Goal: Transaction & Acquisition: Purchase product/service

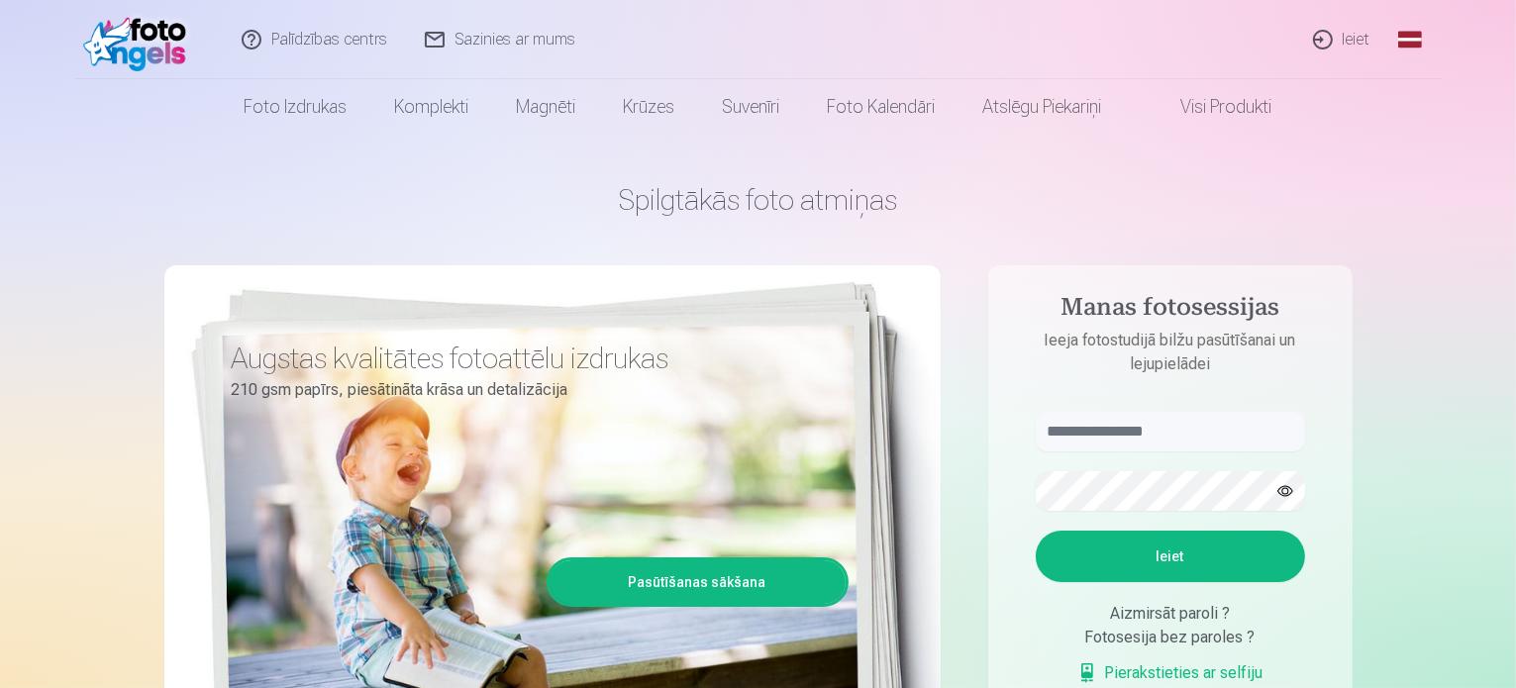
click at [1293, 44] on link "Ieiet" at bounding box center [1342, 39] width 95 height 79
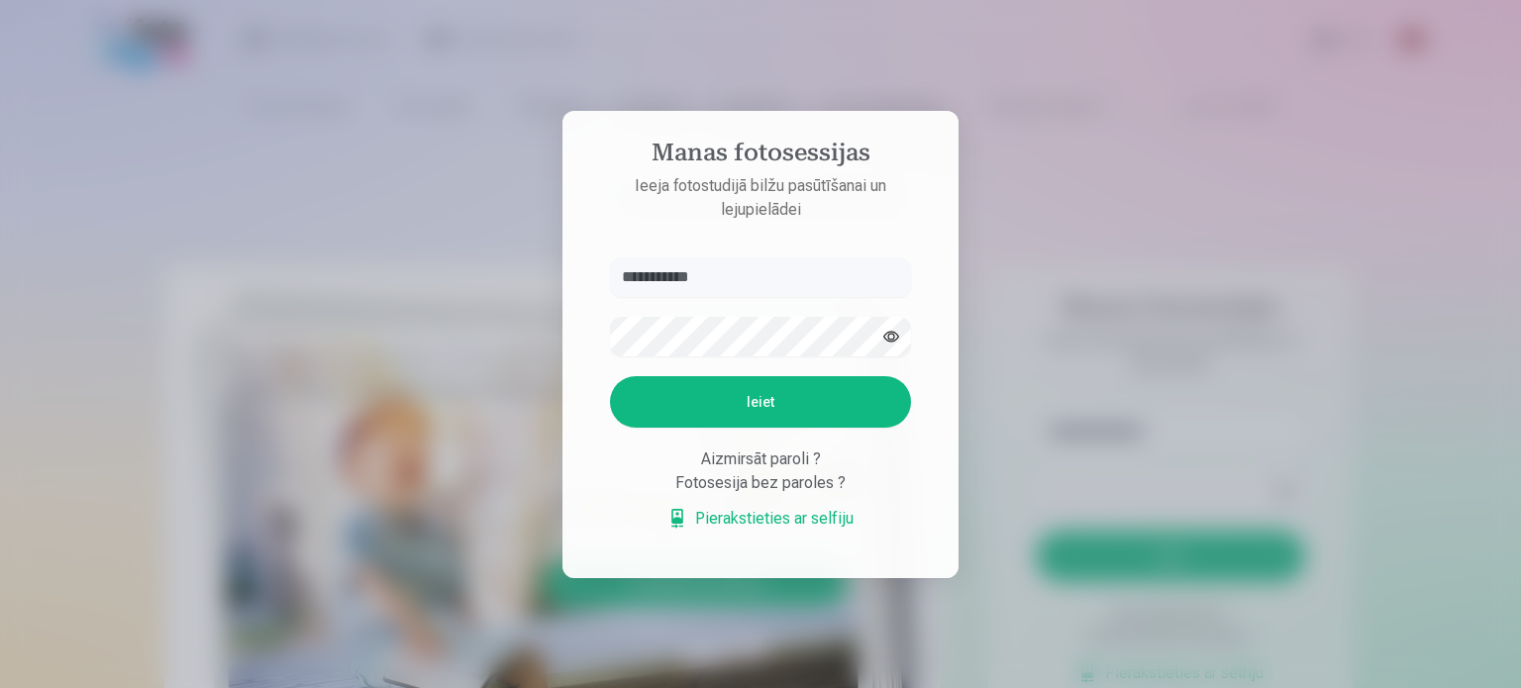
type input "**********"
click at [610, 376] on button "Ieiet" at bounding box center [760, 401] width 301 height 51
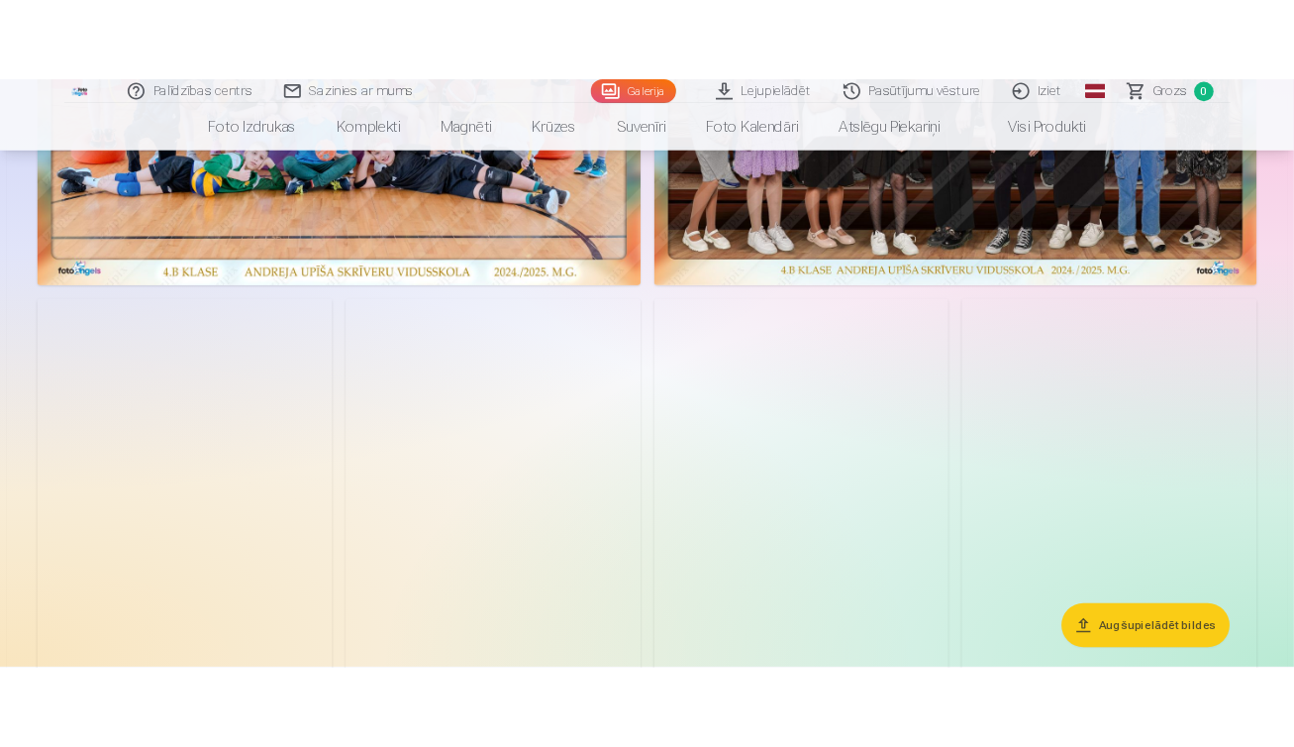
scroll to position [495, 0]
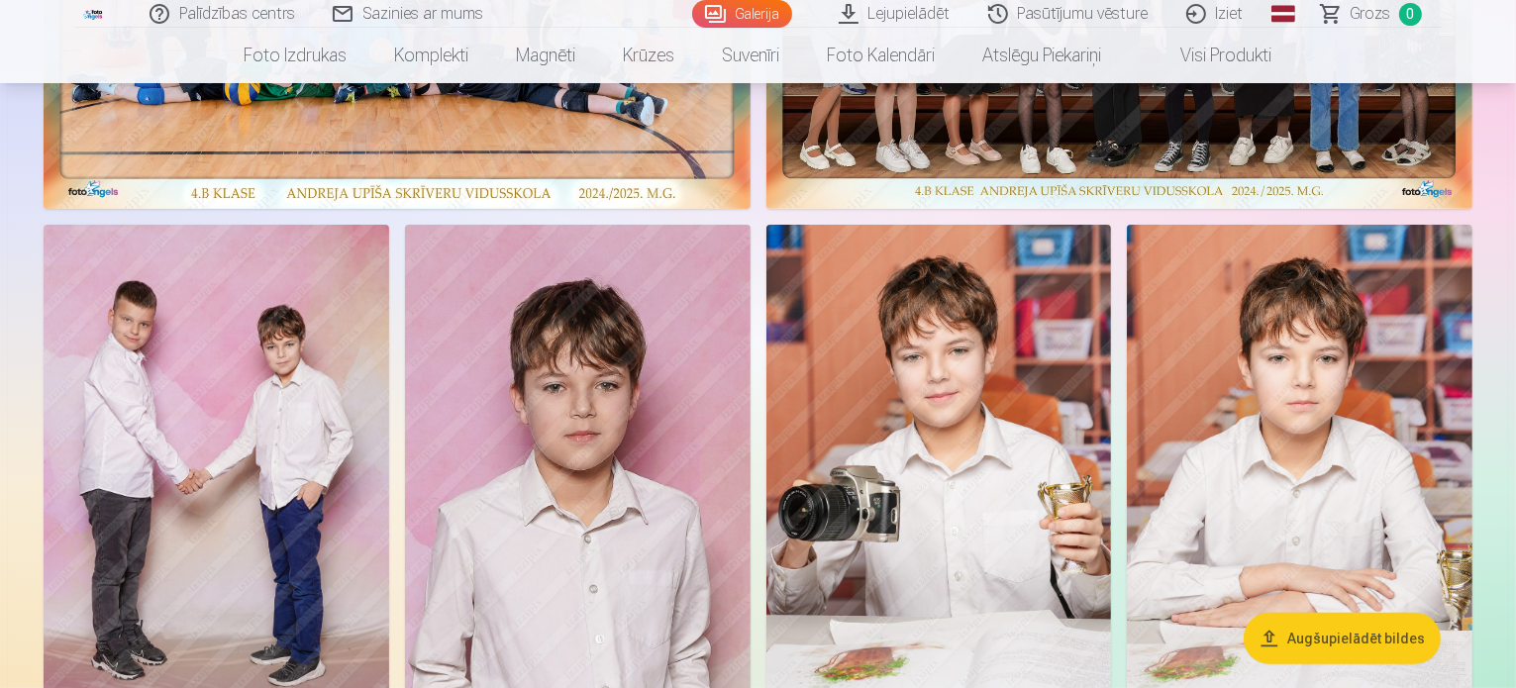
click at [1321, 633] on button "Augšupielādēt bildes" at bounding box center [1342, 638] width 197 height 51
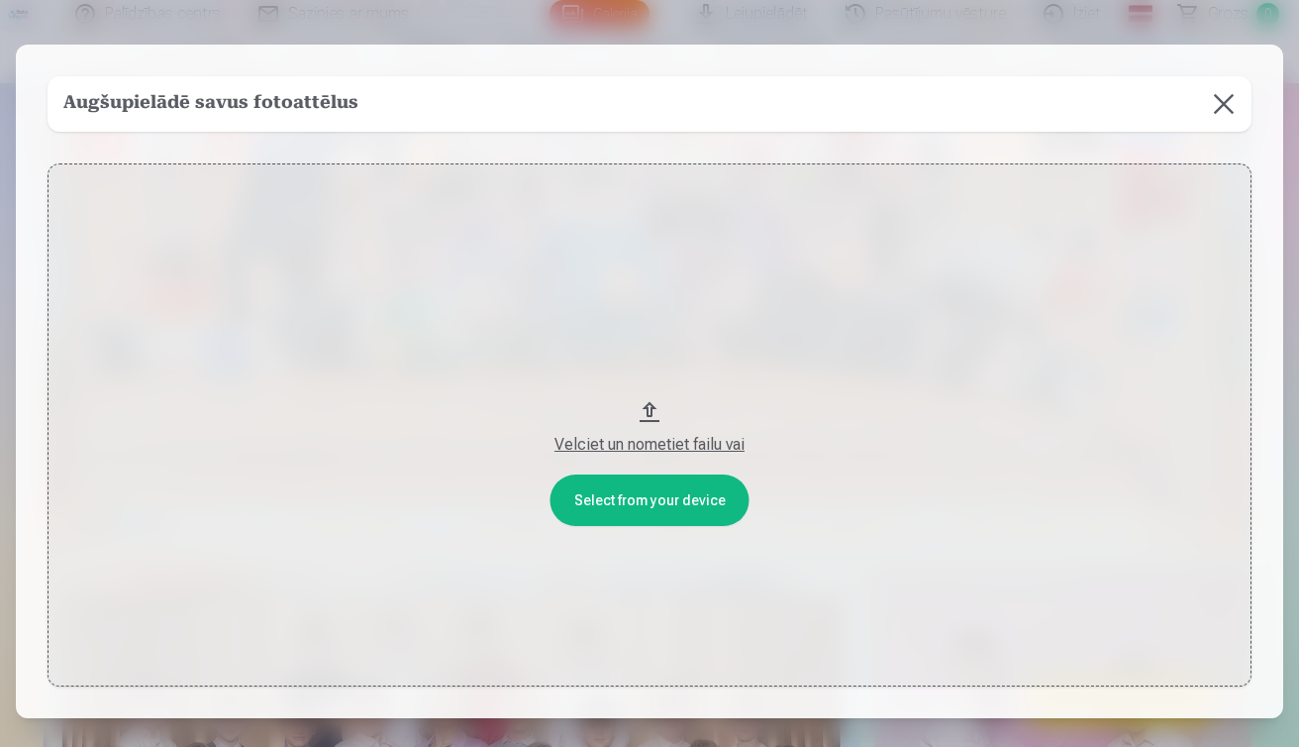
drag, startPoint x: 646, startPoint y: 412, endPoint x: 1366, endPoint y: 284, distance: 731.3
drag, startPoint x: 655, startPoint y: 497, endPoint x: 1421, endPoint y: 328, distance: 785.0
click at [646, 409] on button "Velciet un nometiet failu vai" at bounding box center [650, 424] width 1204 height 523
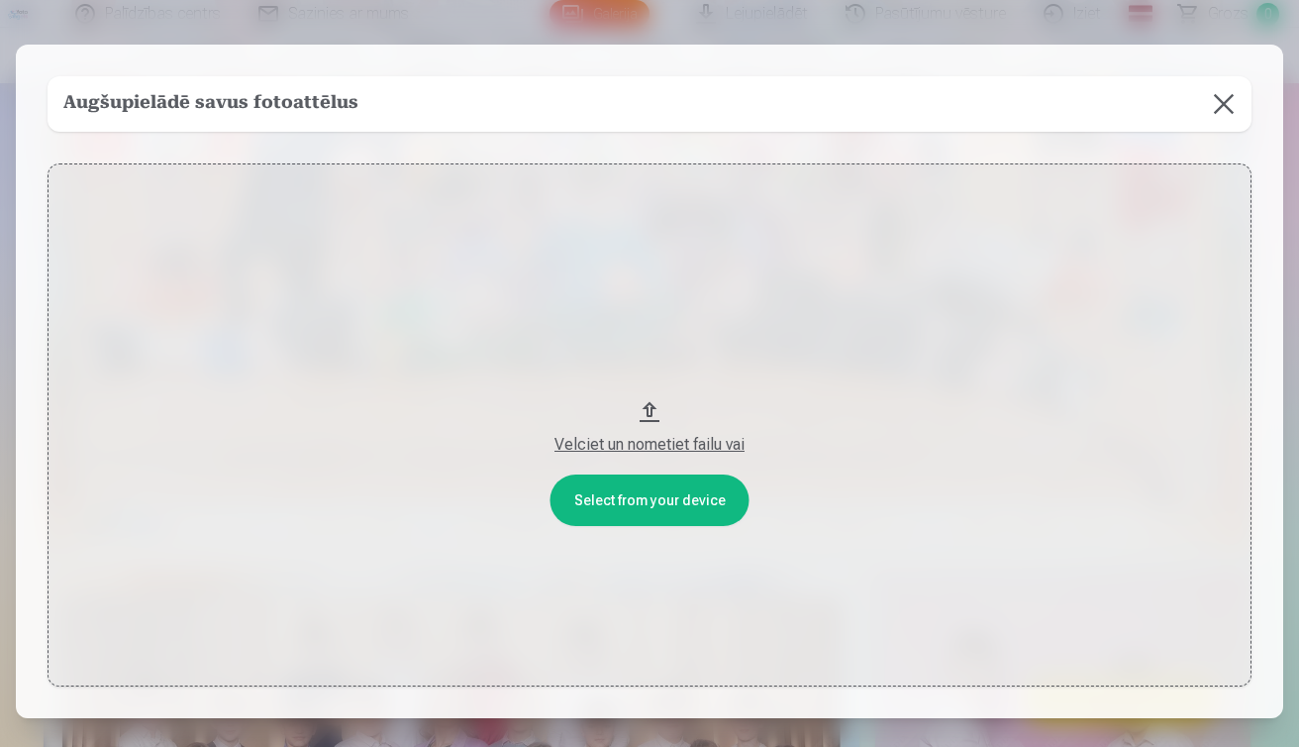
click at [1221, 106] on button at bounding box center [1223, 103] width 55 height 55
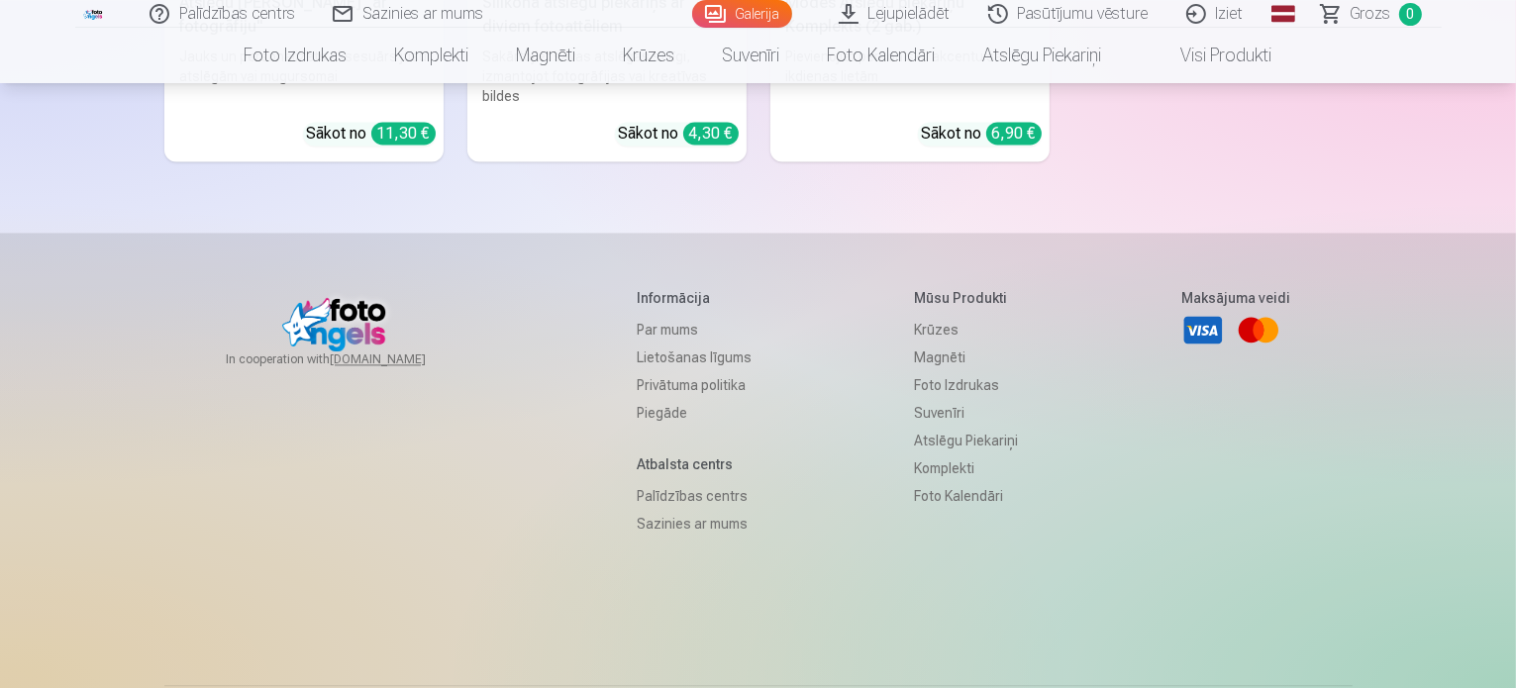
scroll to position [11785, 0]
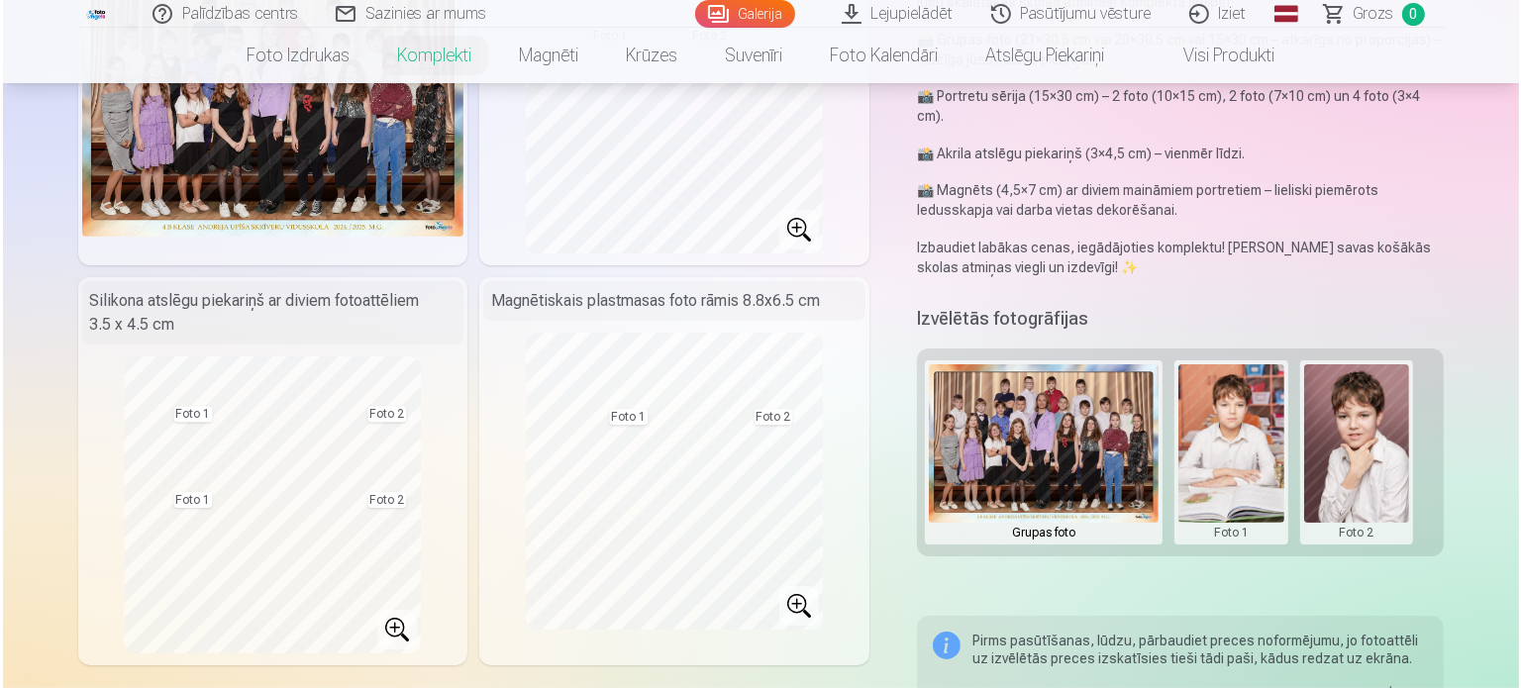
scroll to position [396, 0]
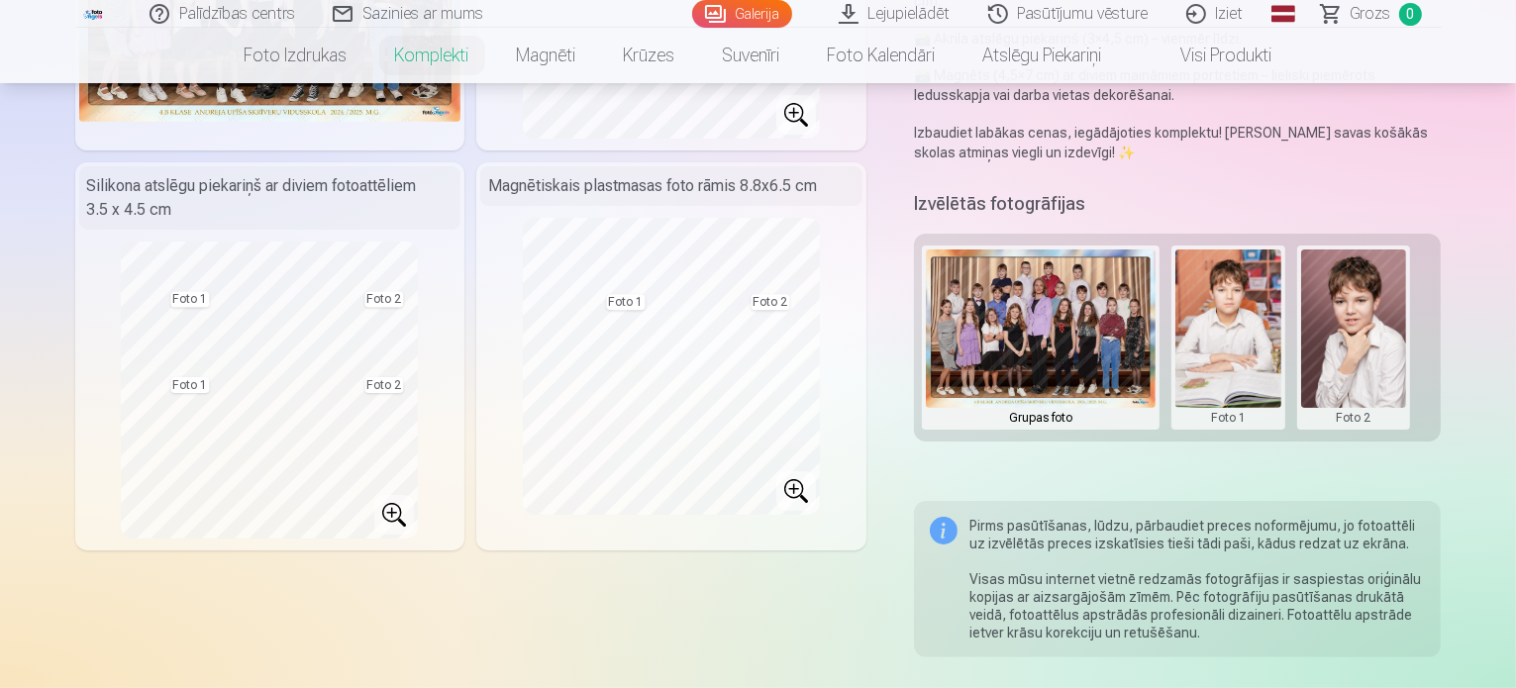
click at [1074, 316] on button at bounding box center [1041, 338] width 230 height 176
click at [1242, 340] on div at bounding box center [758, 344] width 1516 height 688
click at [1255, 328] on button at bounding box center [1229, 338] width 106 height 176
click at [1228, 320] on button "Nomainiet foto" at bounding box center [1243, 317] width 161 height 55
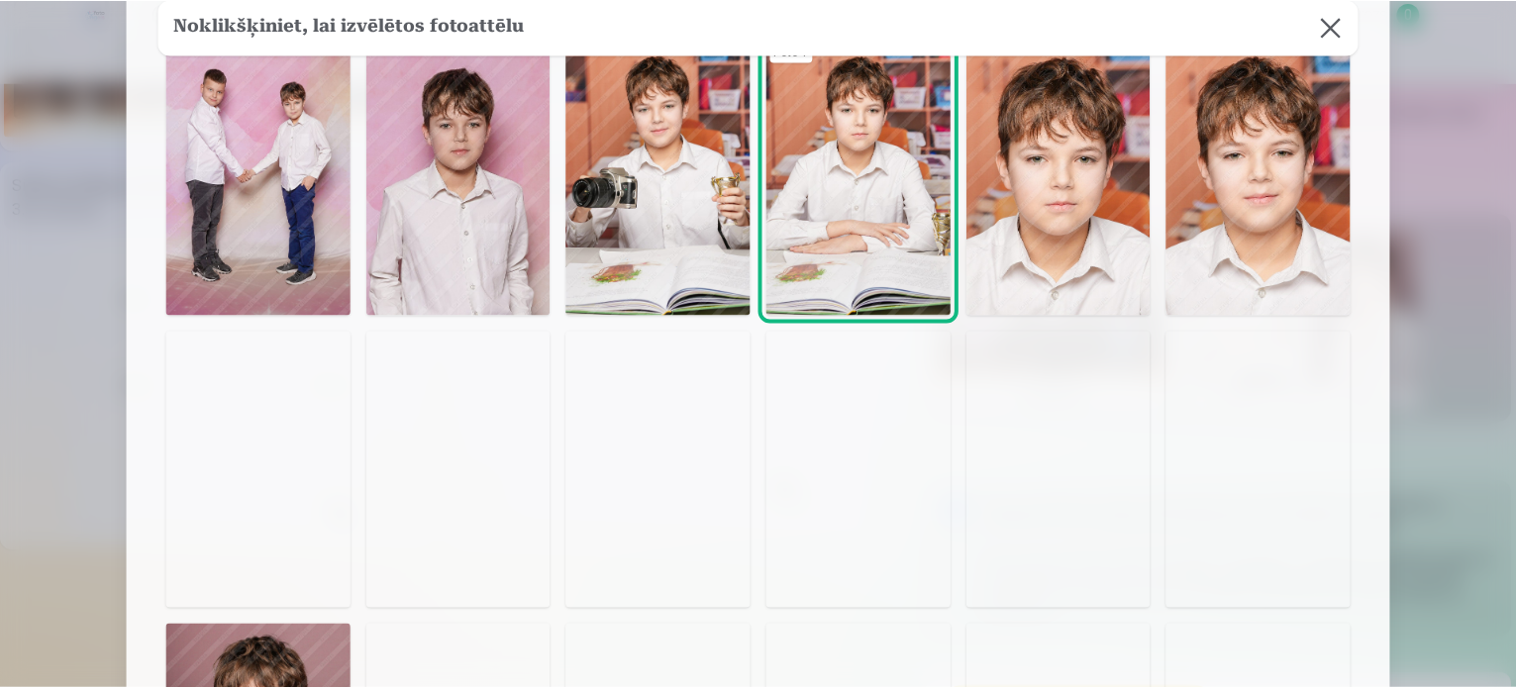
scroll to position [99, 0]
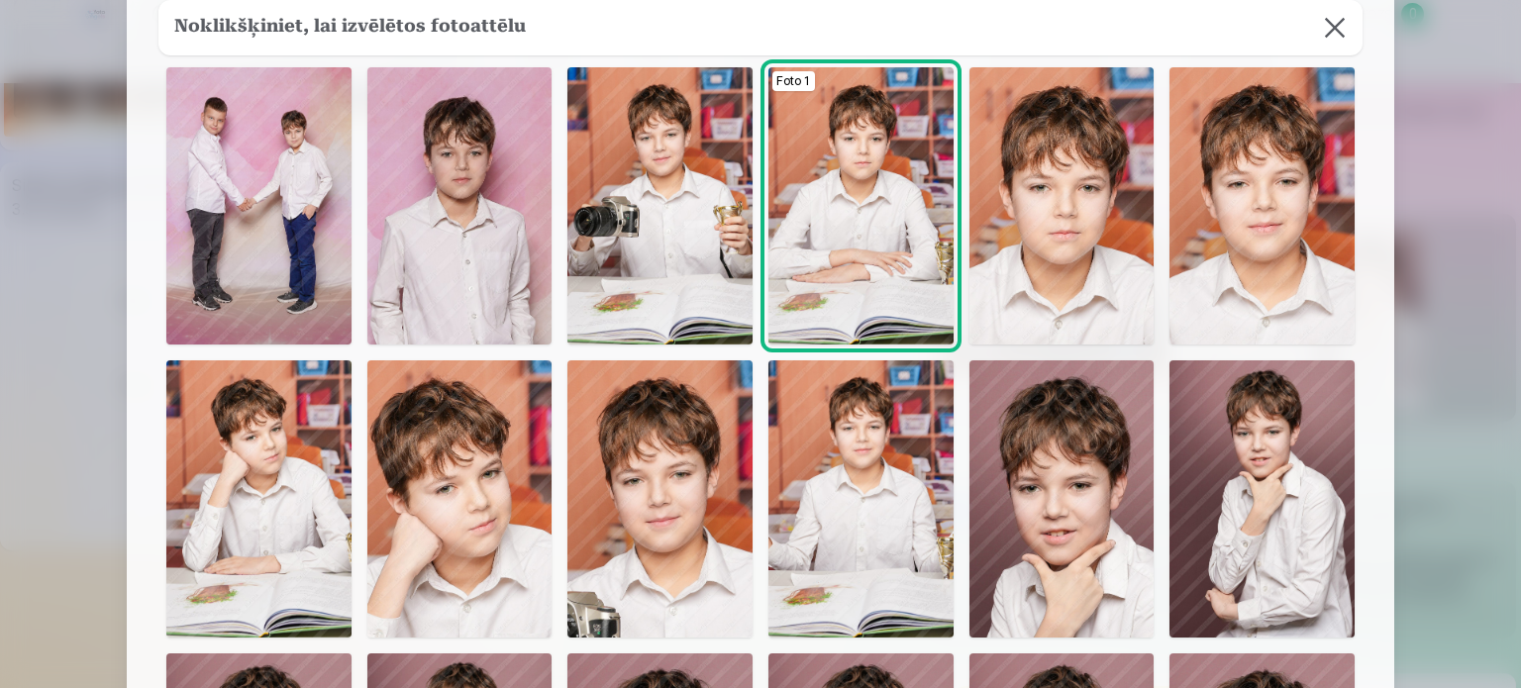
click at [469, 263] on img at bounding box center [459, 205] width 185 height 277
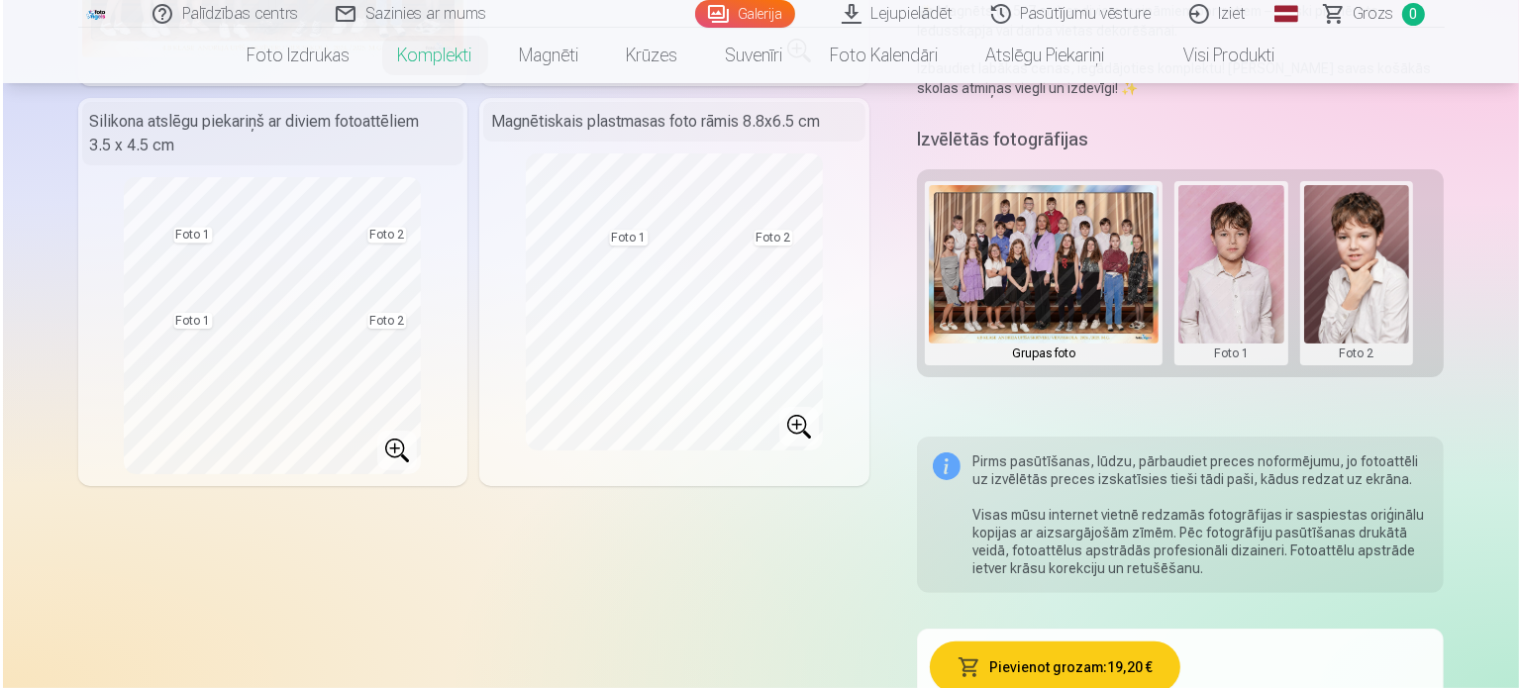
scroll to position [495, 0]
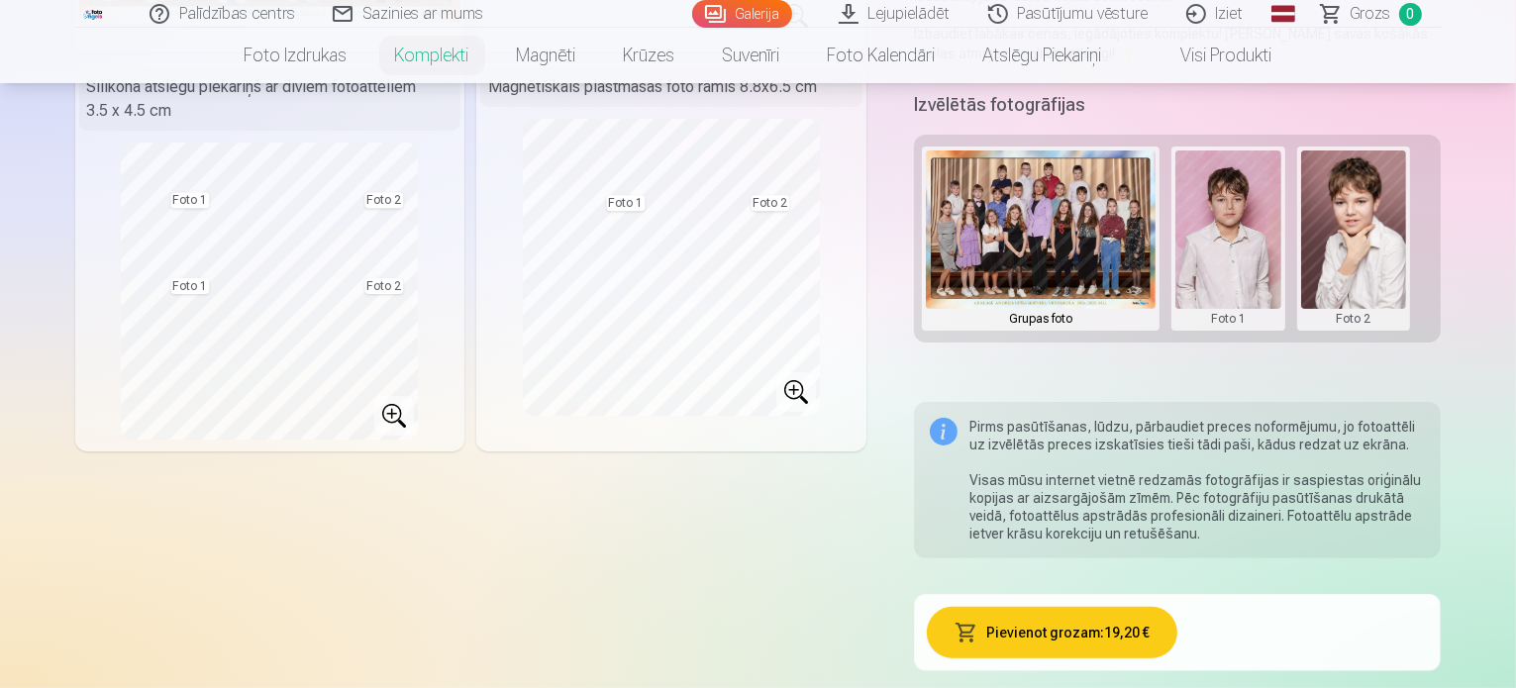
click at [1389, 263] on button at bounding box center [1354, 239] width 106 height 176
click at [1387, 217] on button "Nomainiet foto" at bounding box center [1367, 218] width 161 height 55
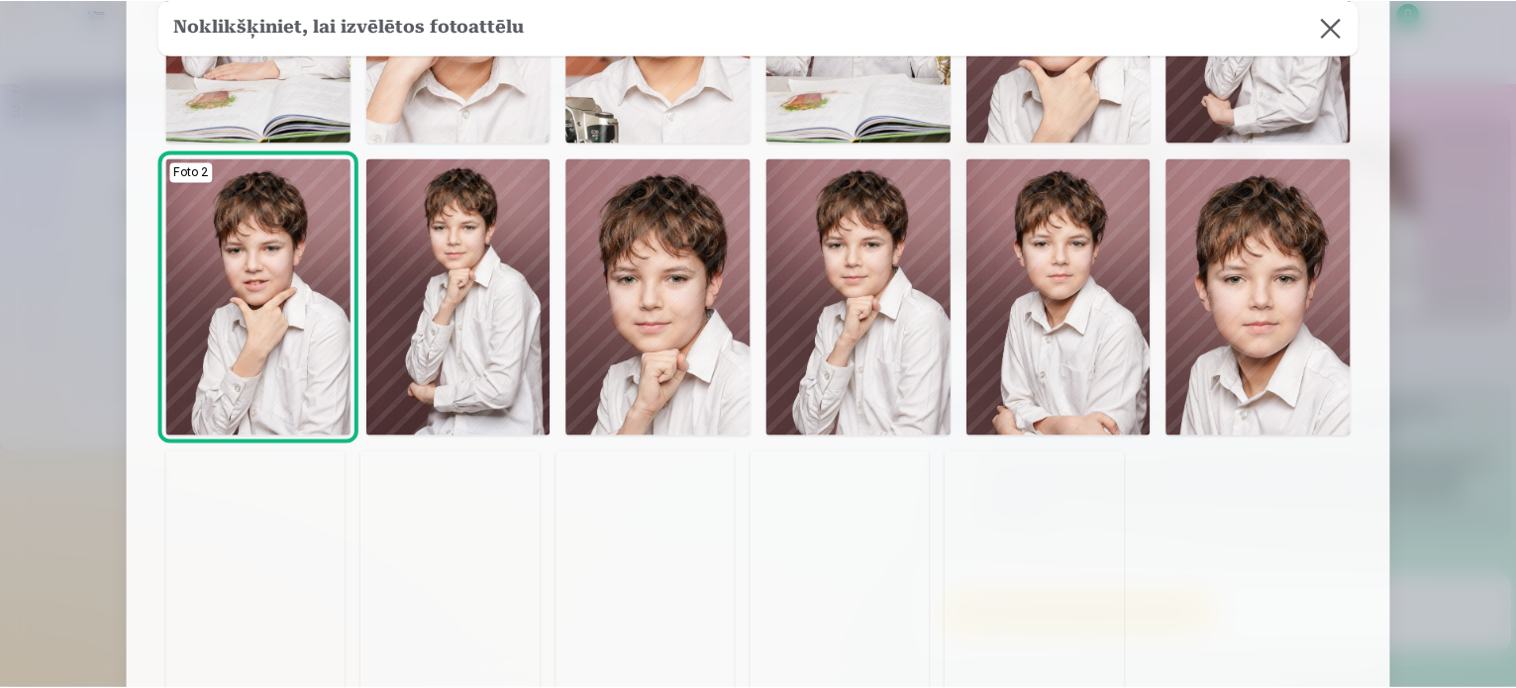
scroll to position [693, 0]
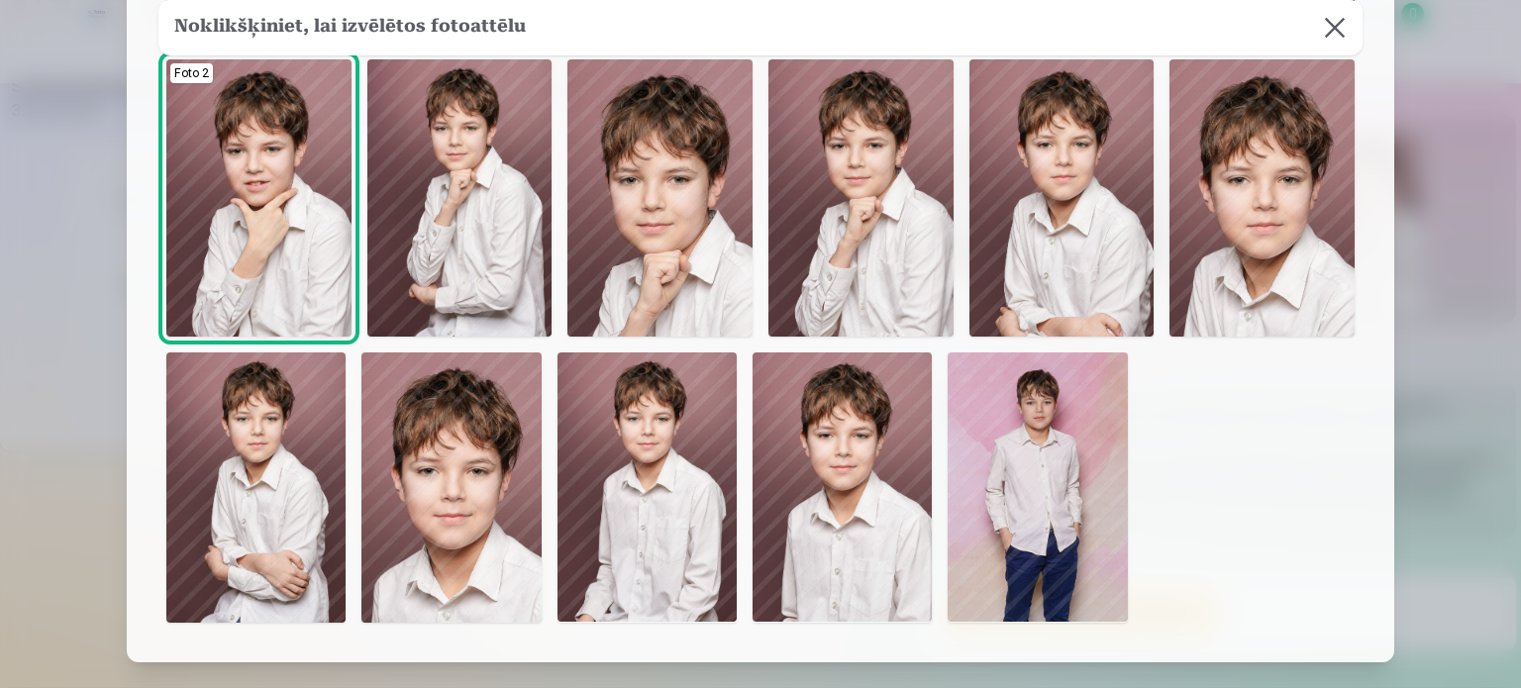
click at [1264, 243] on img at bounding box center [1262, 197] width 185 height 277
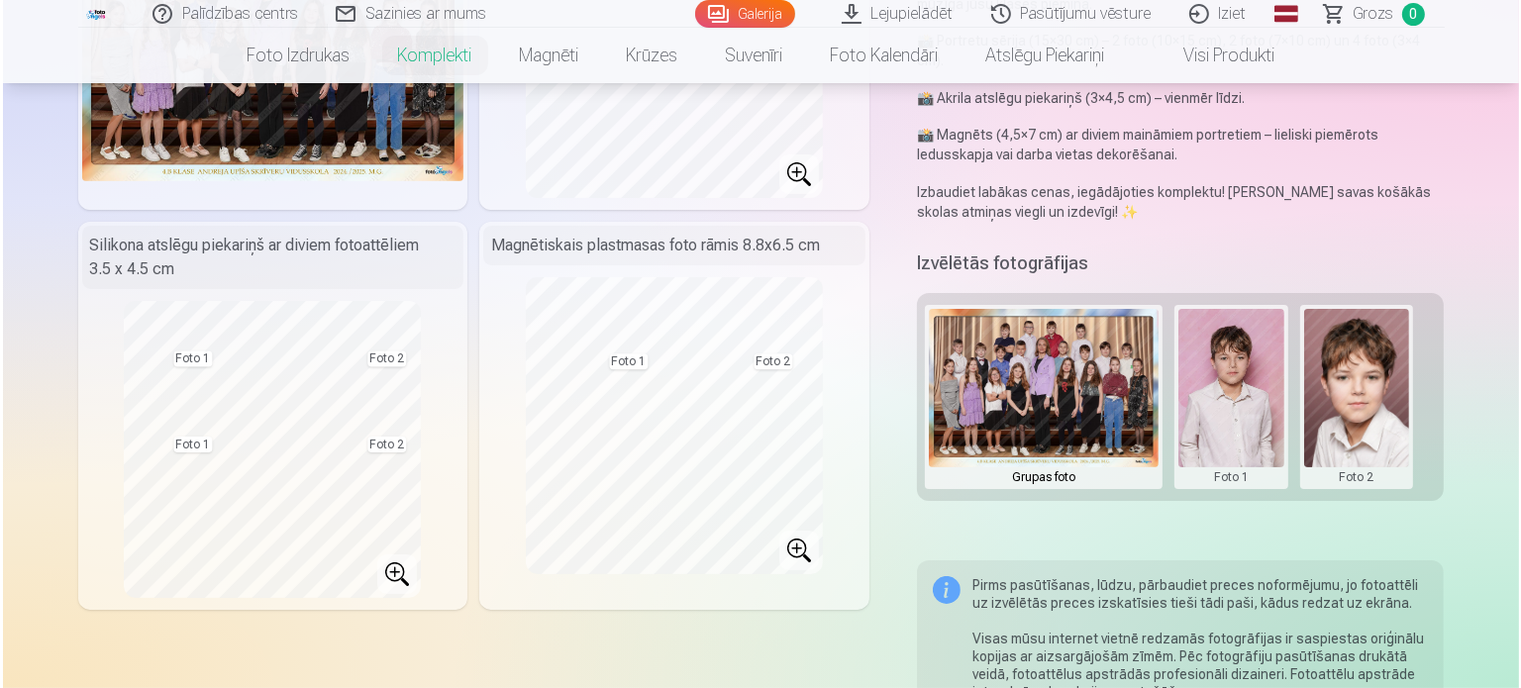
scroll to position [396, 0]
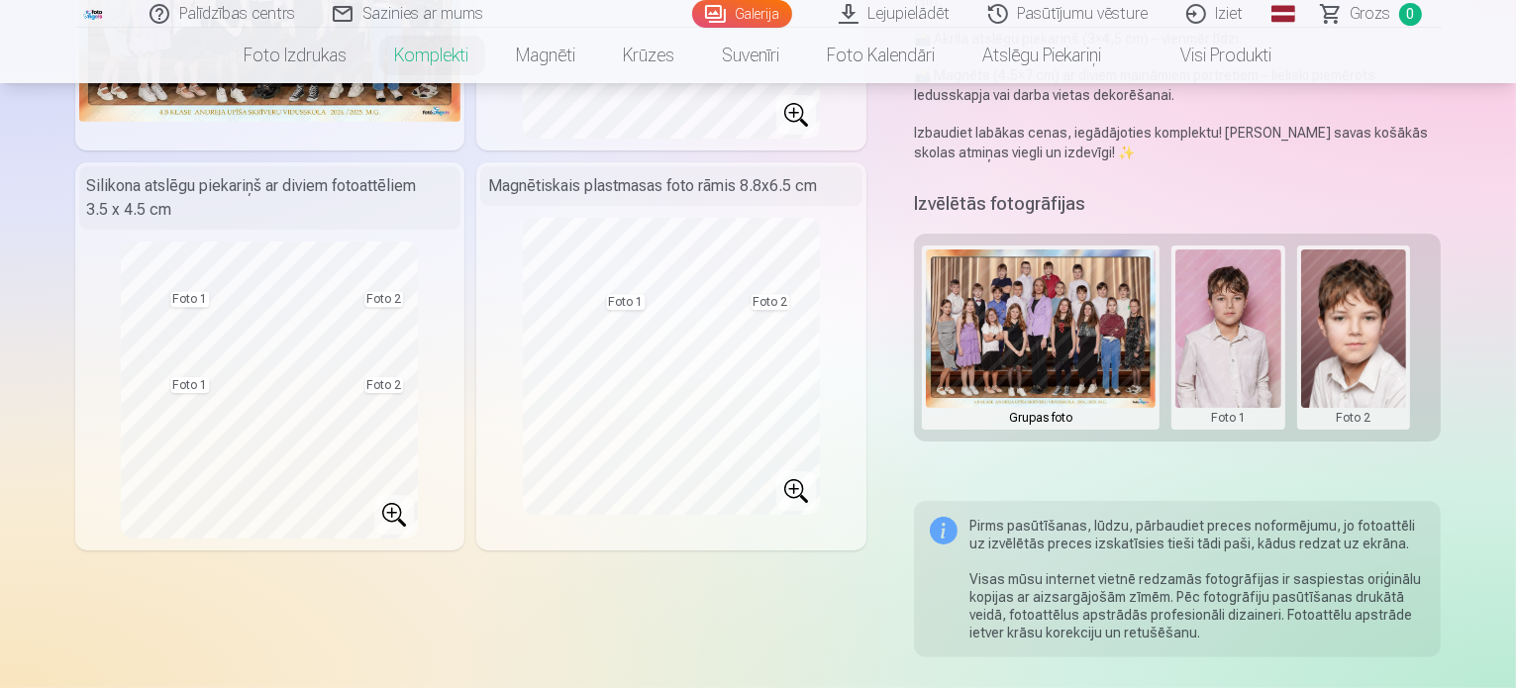
click at [1246, 350] on button at bounding box center [1229, 338] width 106 height 176
click at [1240, 324] on button "Nomainiet foto" at bounding box center [1243, 317] width 161 height 55
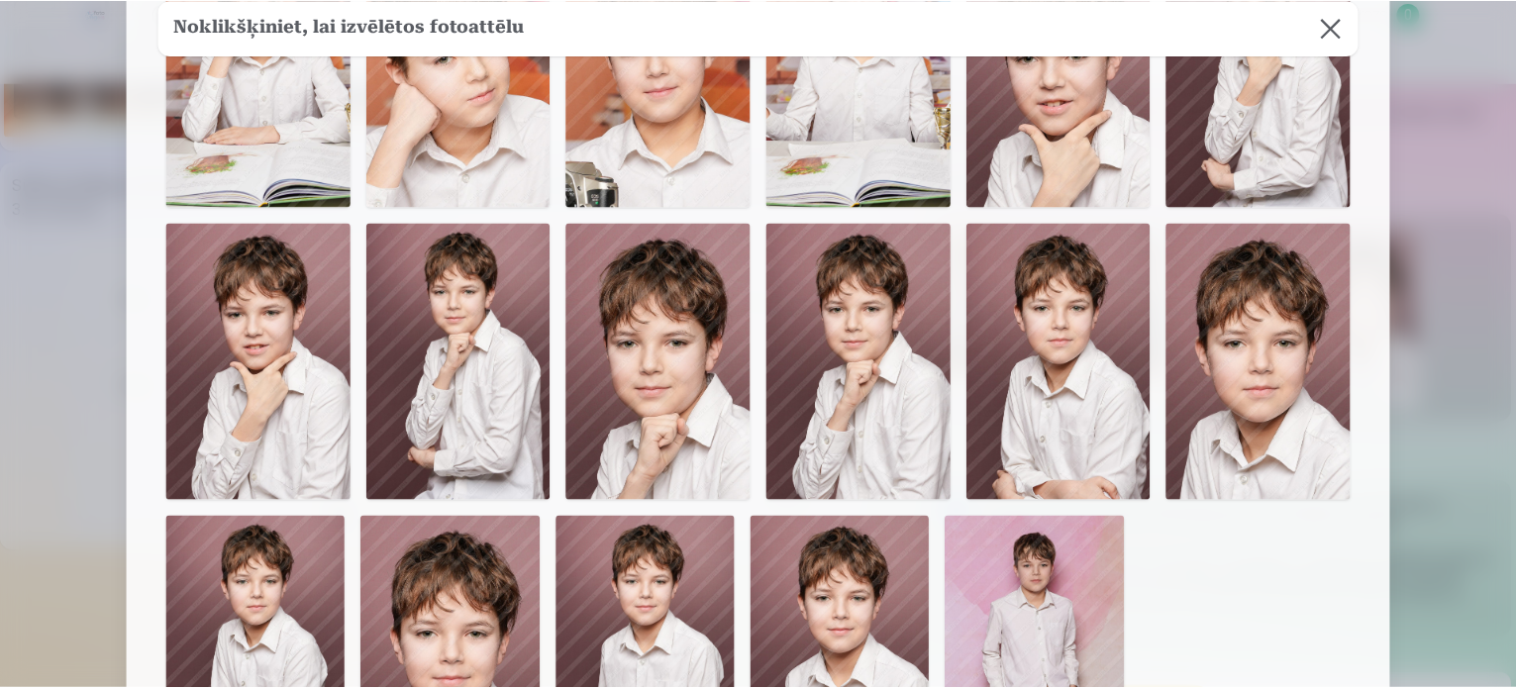
scroll to position [693, 0]
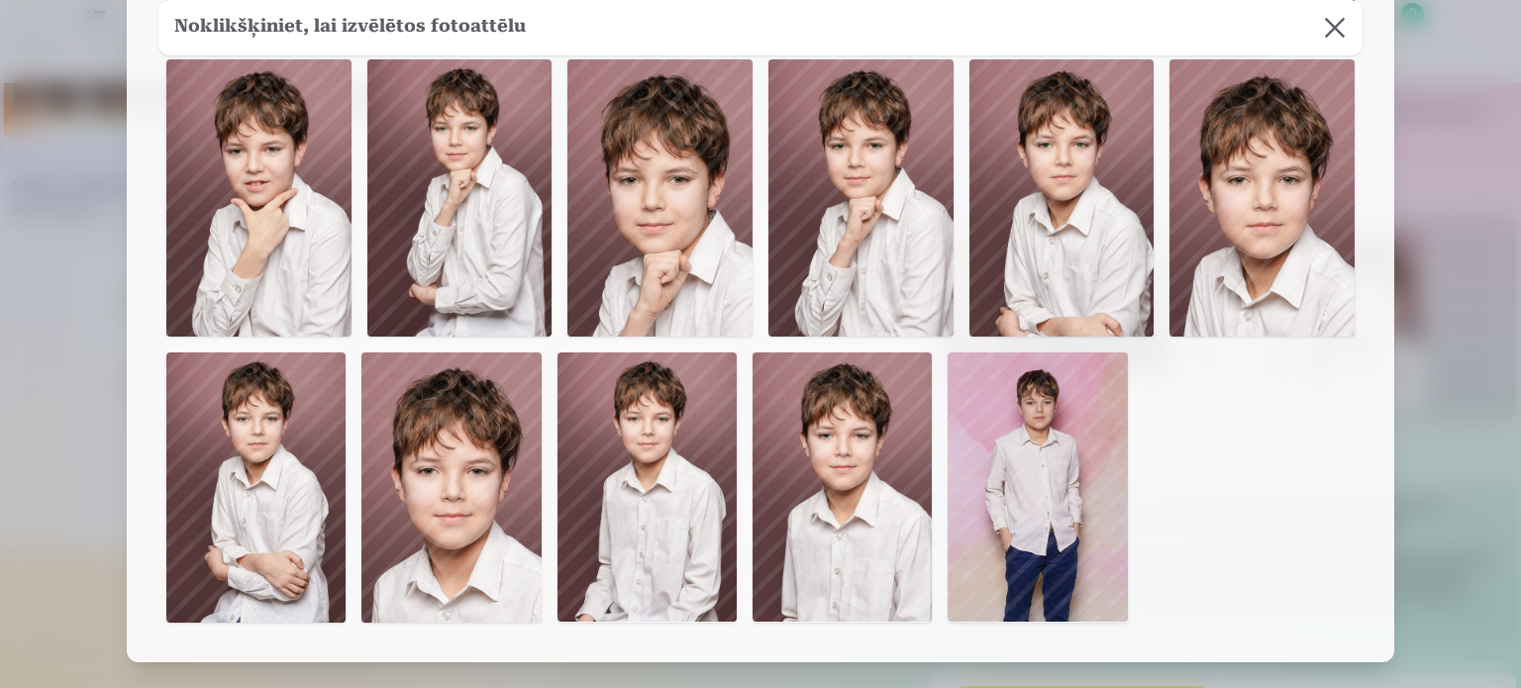
click at [1057, 482] on img at bounding box center [1037, 487] width 179 height 269
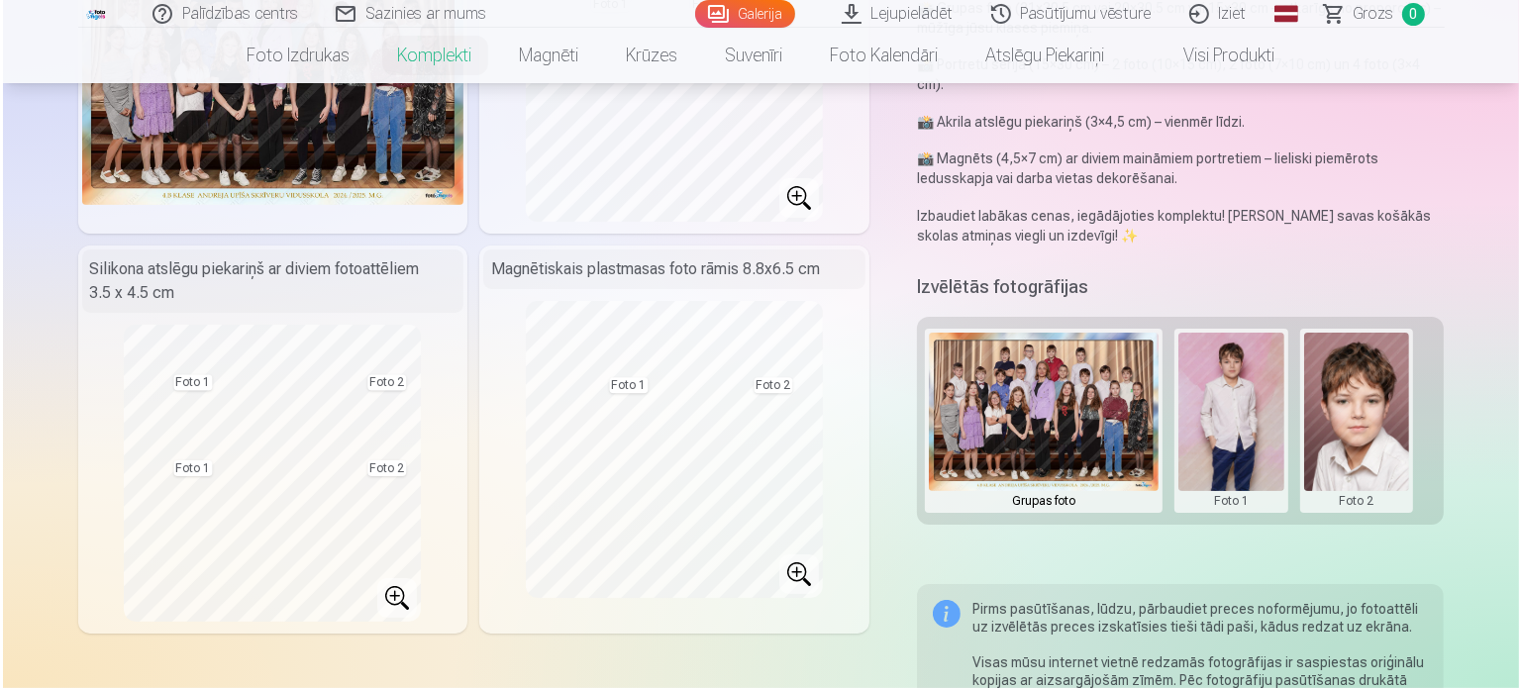
scroll to position [198, 0]
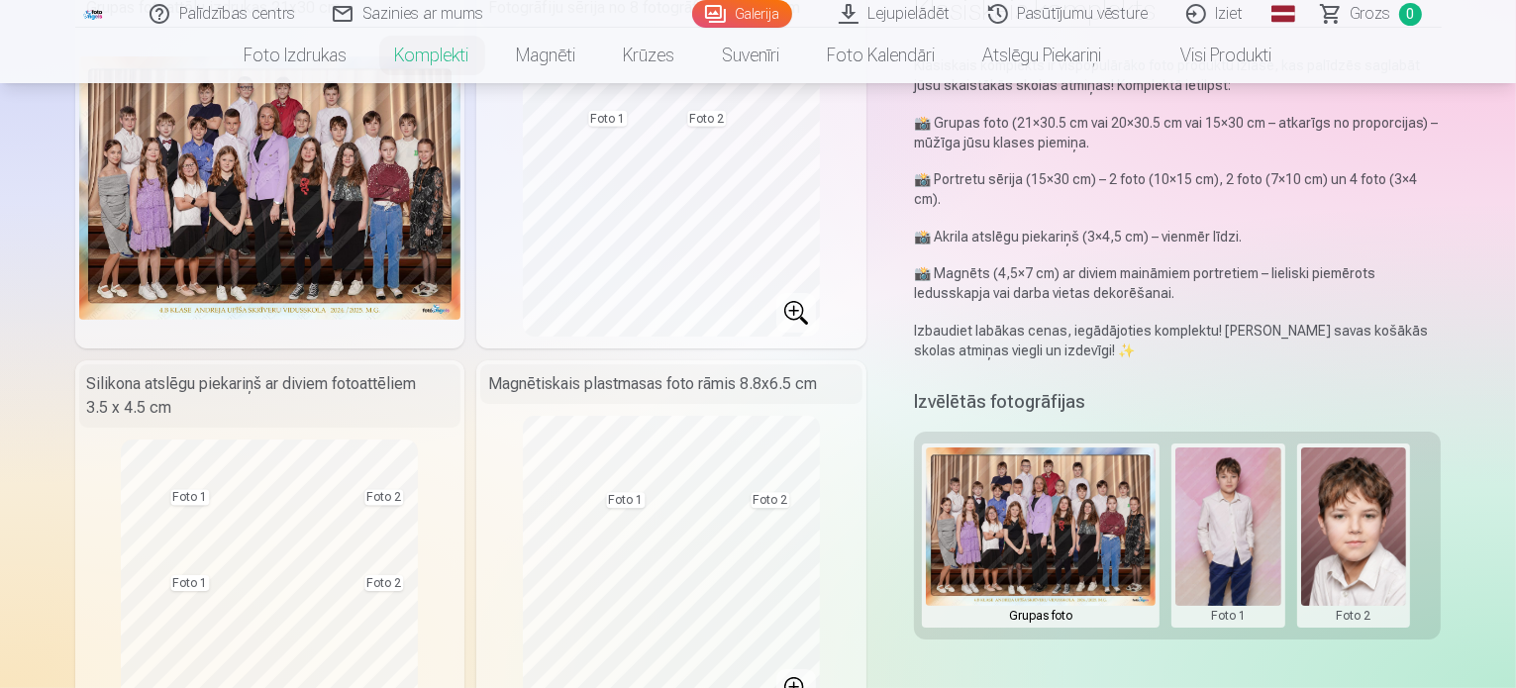
click at [1261, 518] on button at bounding box center [1229, 536] width 106 height 176
click at [1259, 518] on button "Nomainiet foto" at bounding box center [1243, 515] width 161 height 55
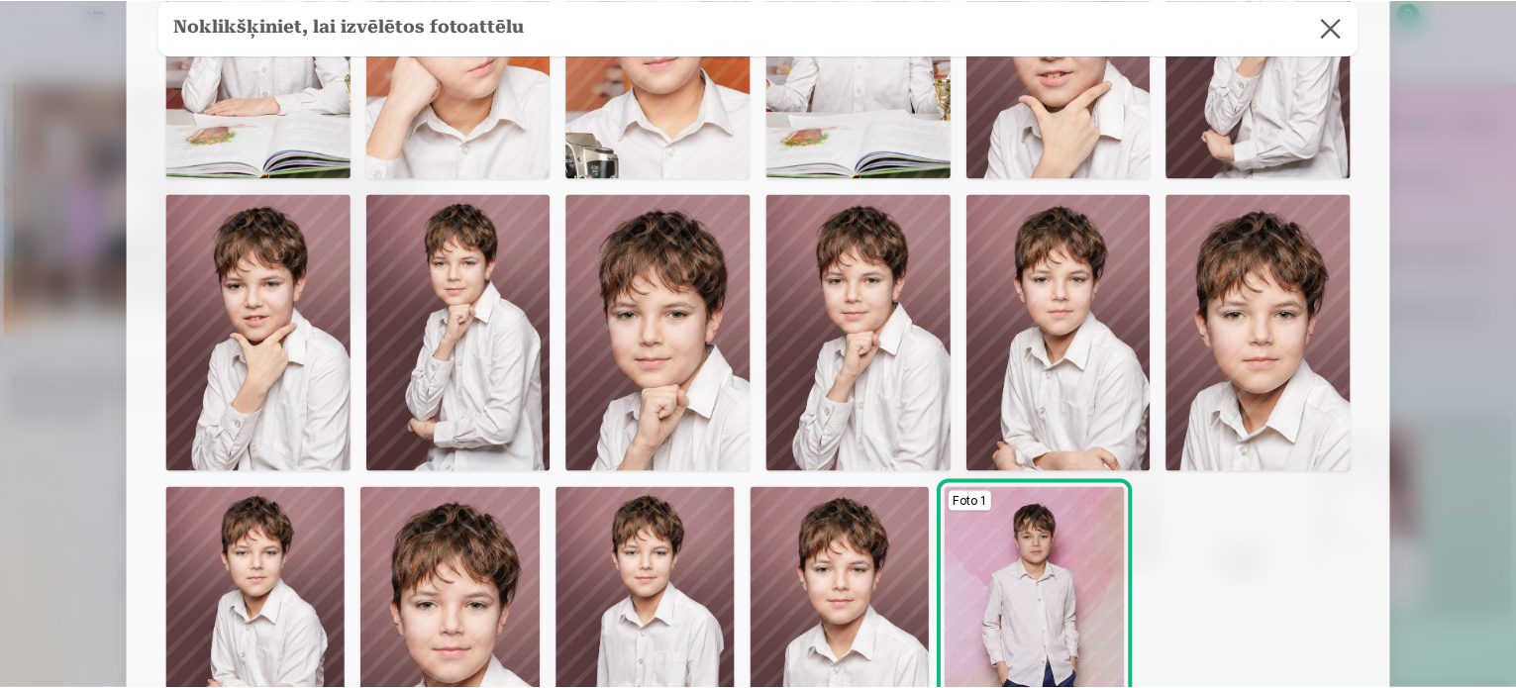
scroll to position [726, 0]
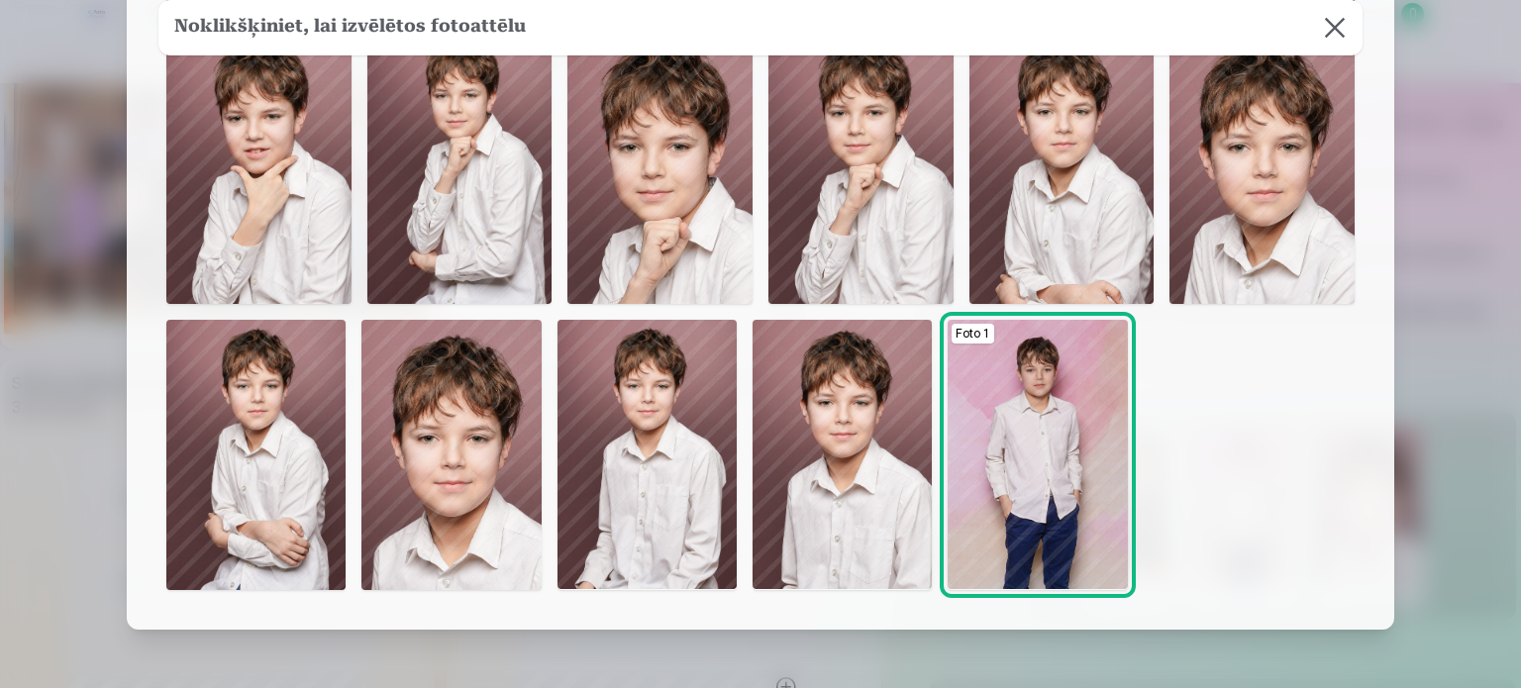
click at [1081, 463] on img at bounding box center [1037, 454] width 179 height 269
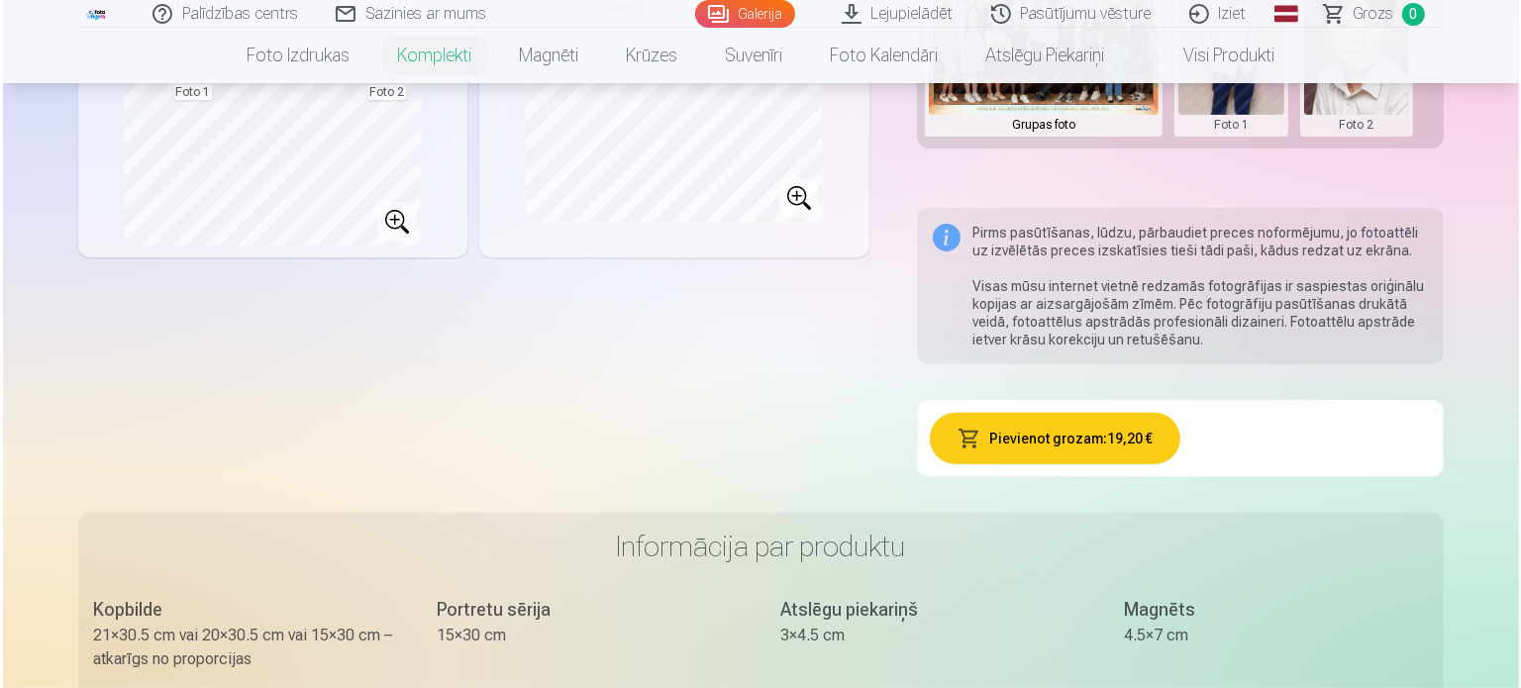
scroll to position [693, 0]
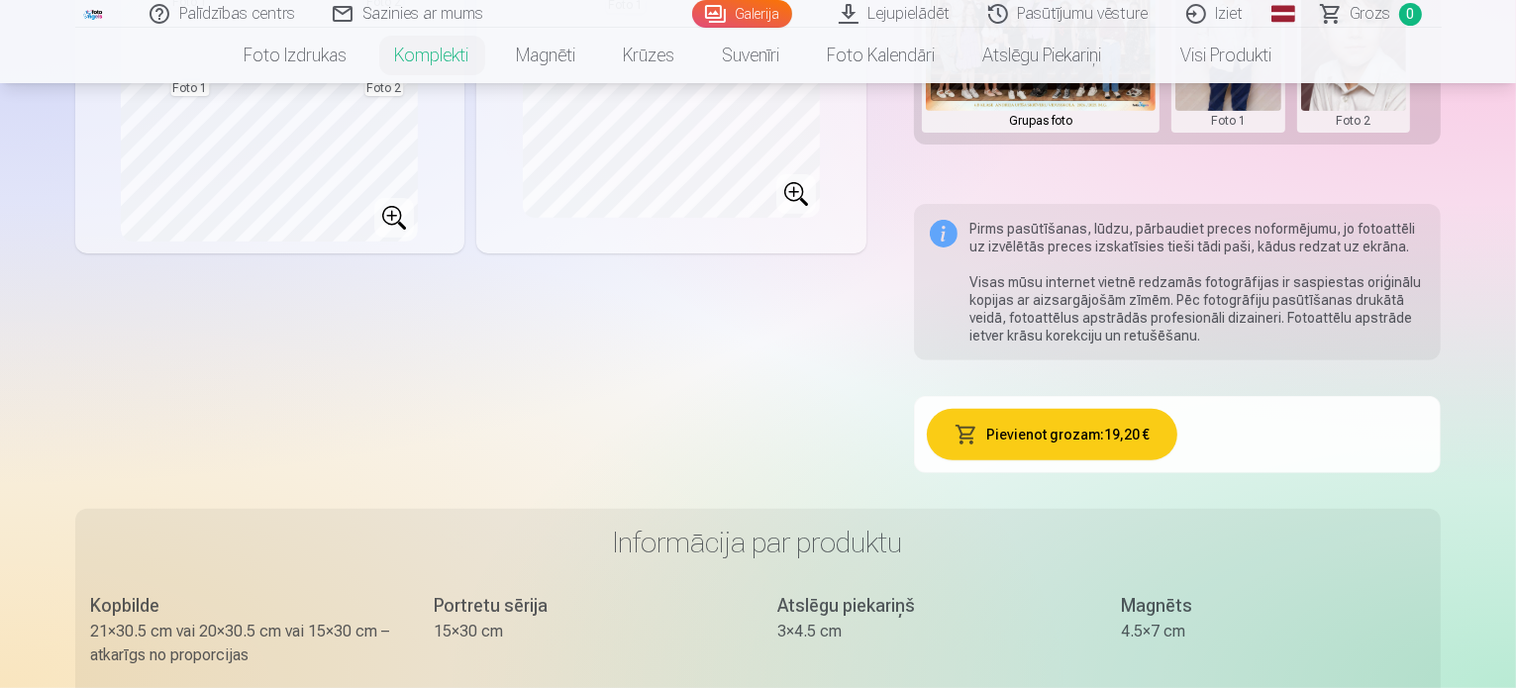
click at [1104, 419] on button "Pievienot grozam : 19,20 €" at bounding box center [1052, 434] width 251 height 51
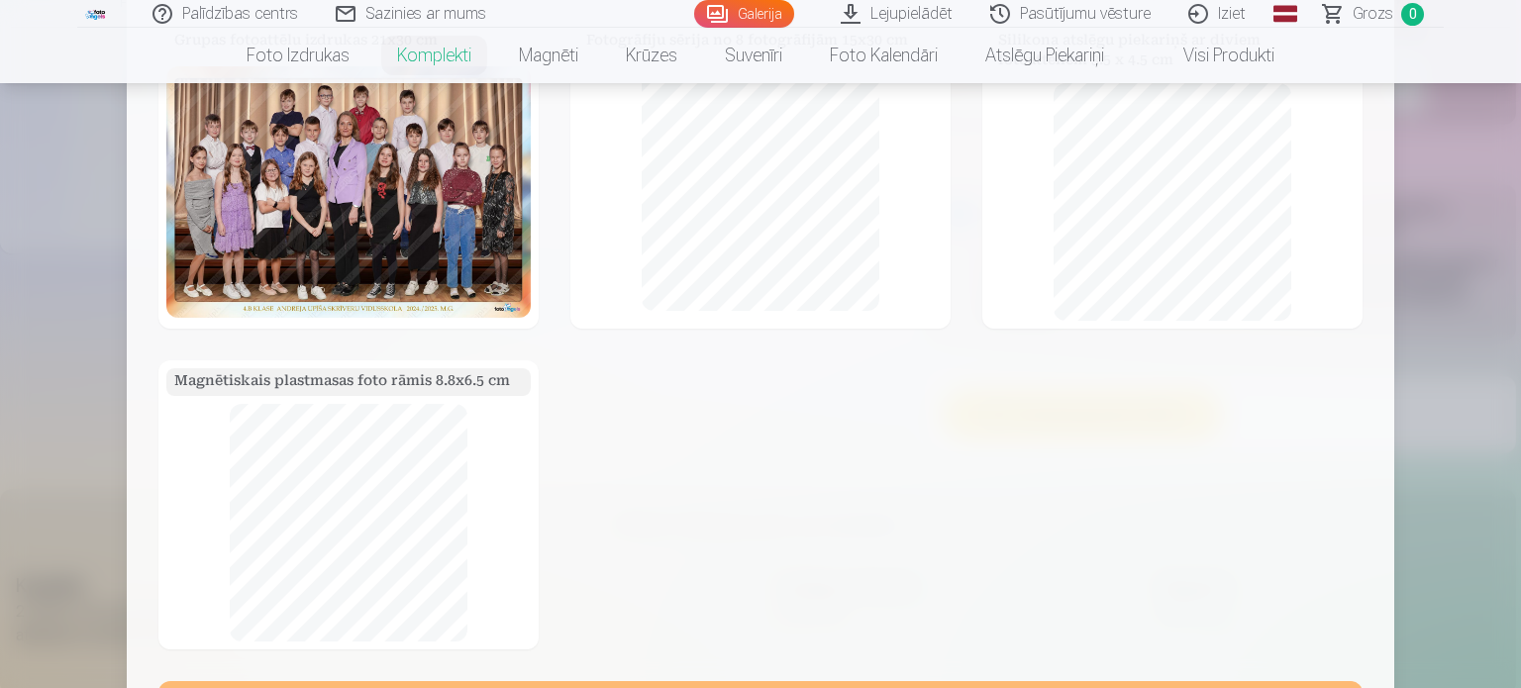
scroll to position [55, 0]
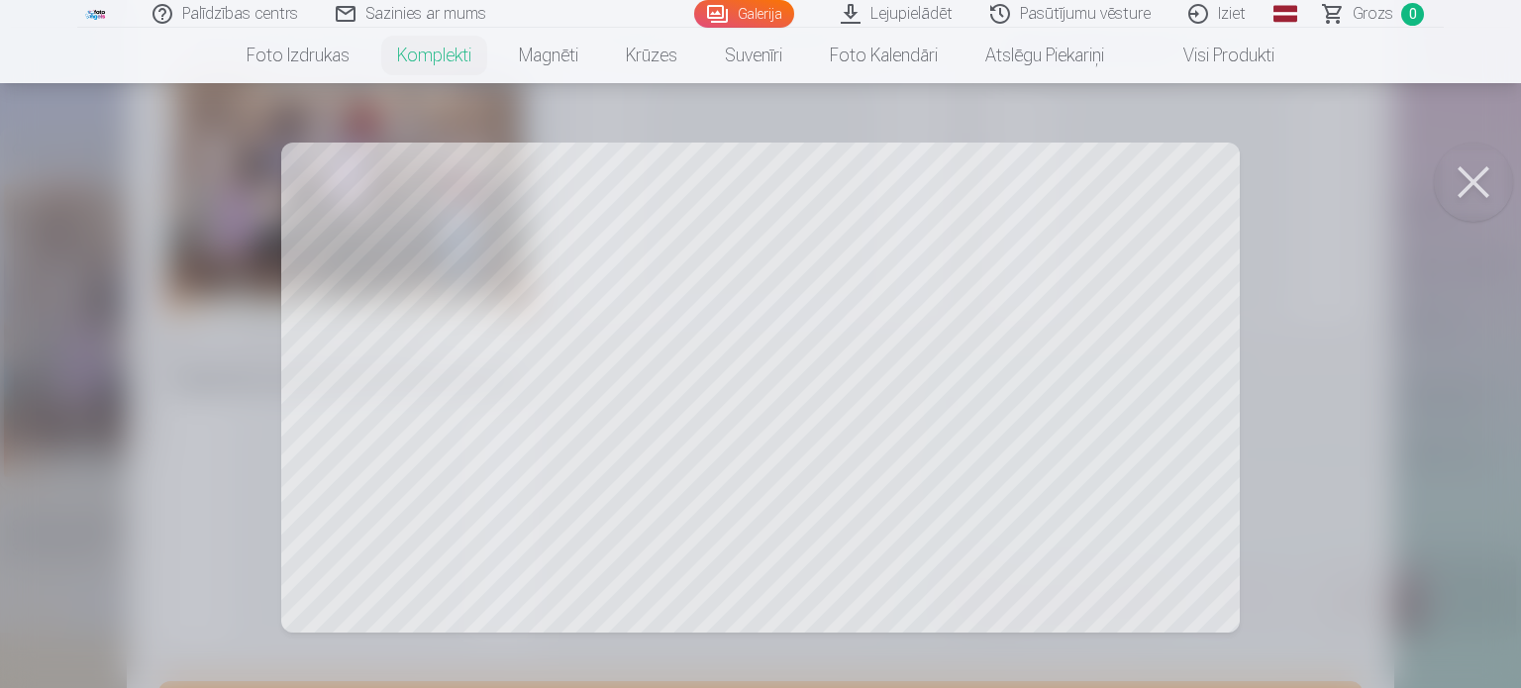
click at [1467, 172] on button at bounding box center [1473, 182] width 79 height 79
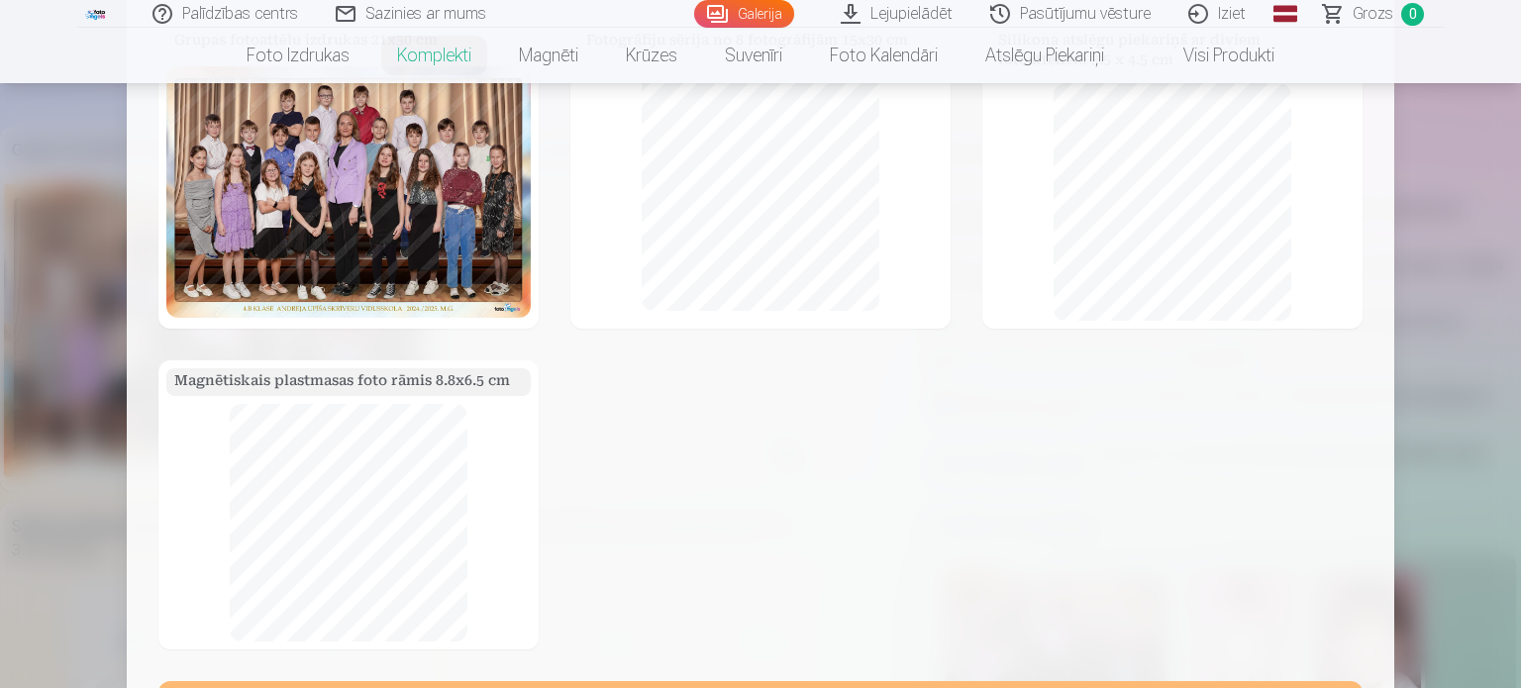
click at [495, 522] on div at bounding box center [348, 523] width 364 height 238
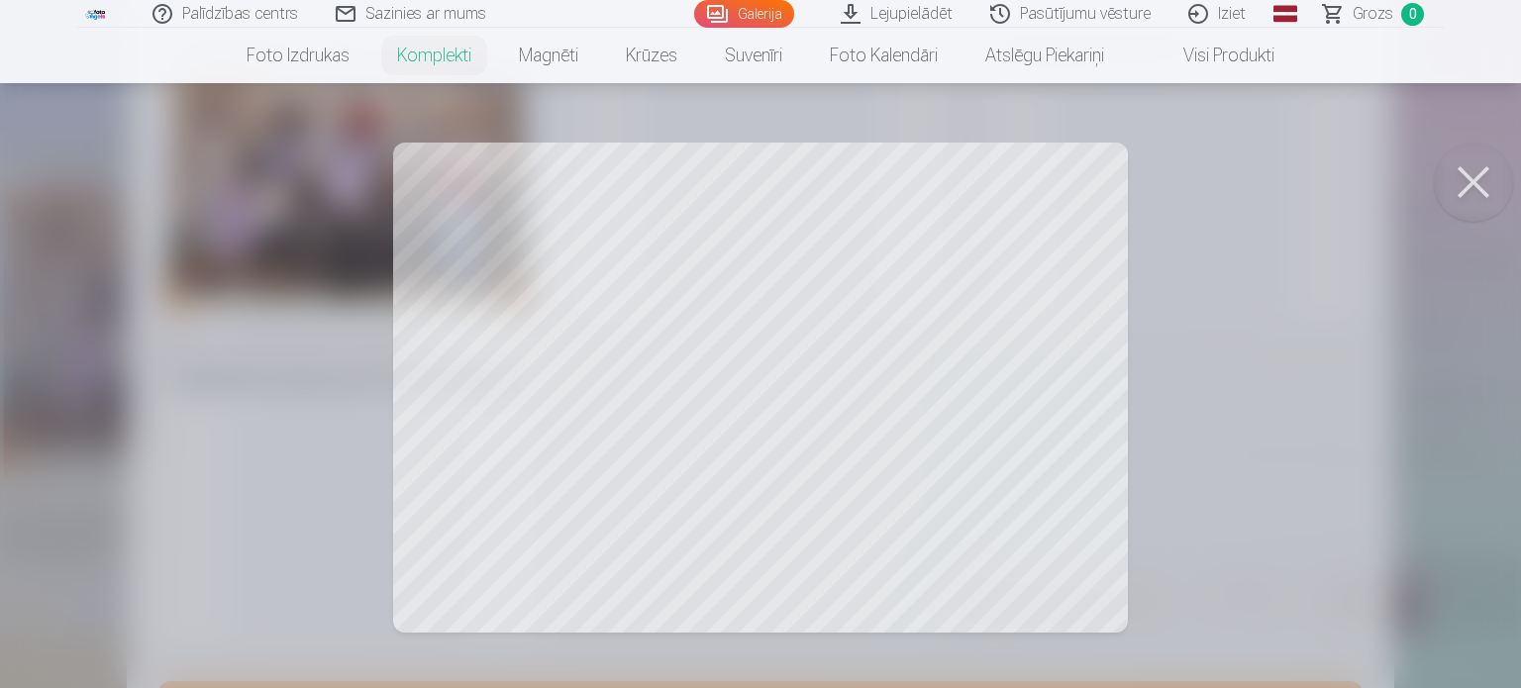
click at [1478, 177] on button at bounding box center [1473, 182] width 79 height 79
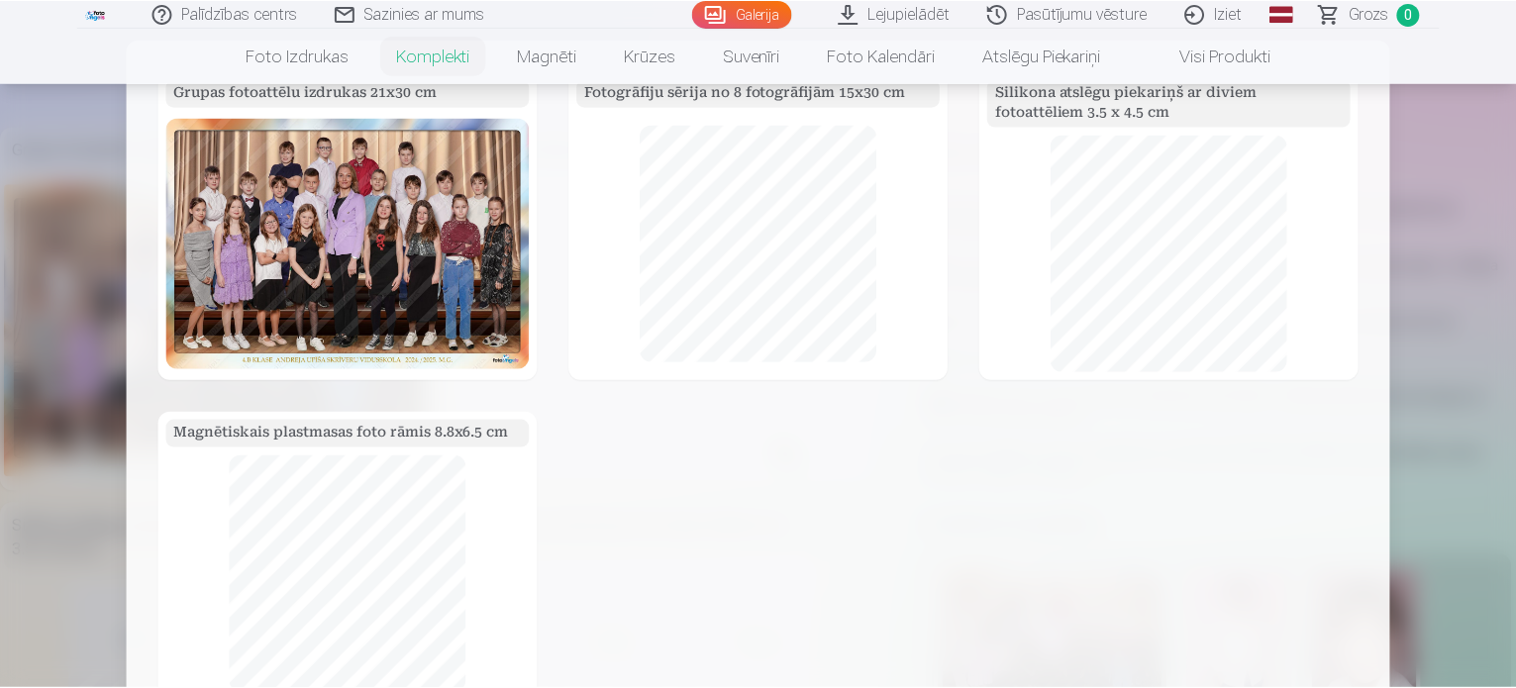
scroll to position [448, 0]
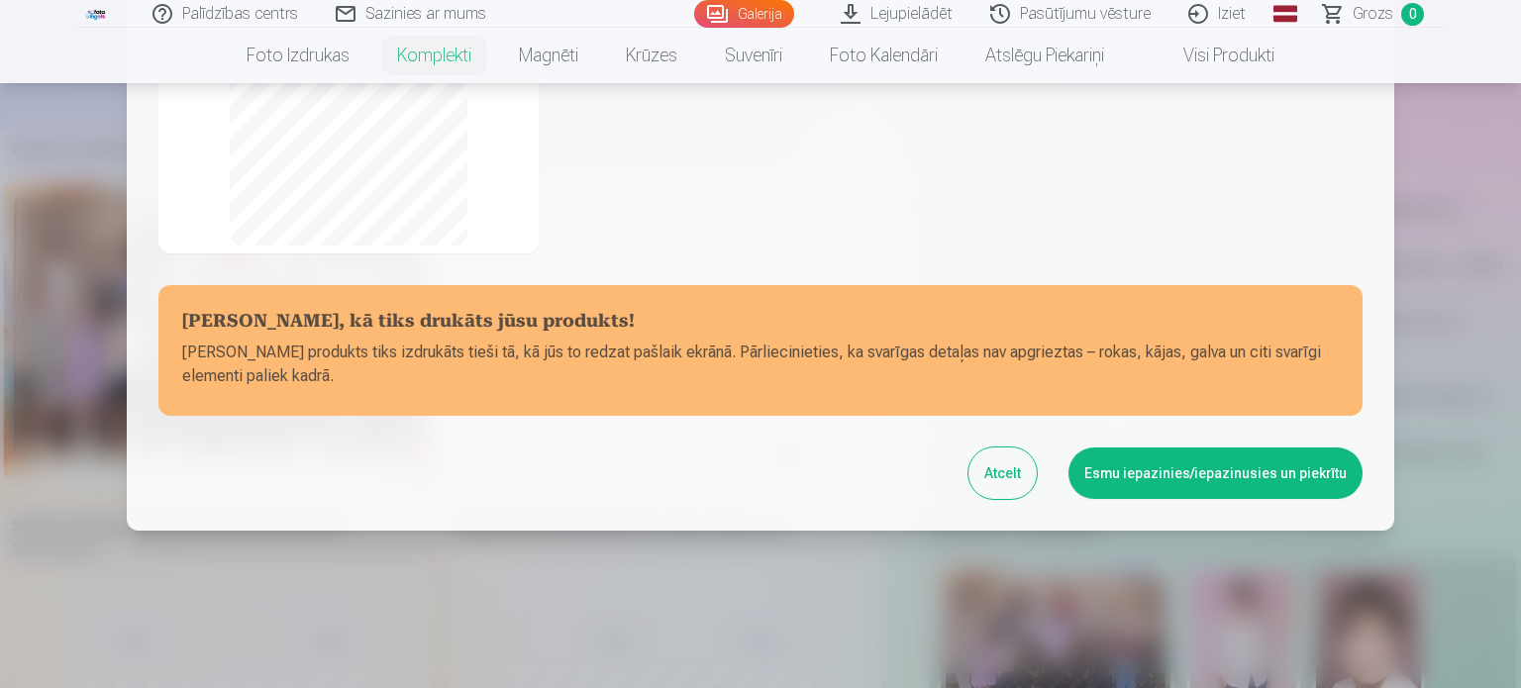
click at [1165, 476] on button "Esmu iepazinies/iepazinusies un piekrītu" at bounding box center [1216, 473] width 294 height 51
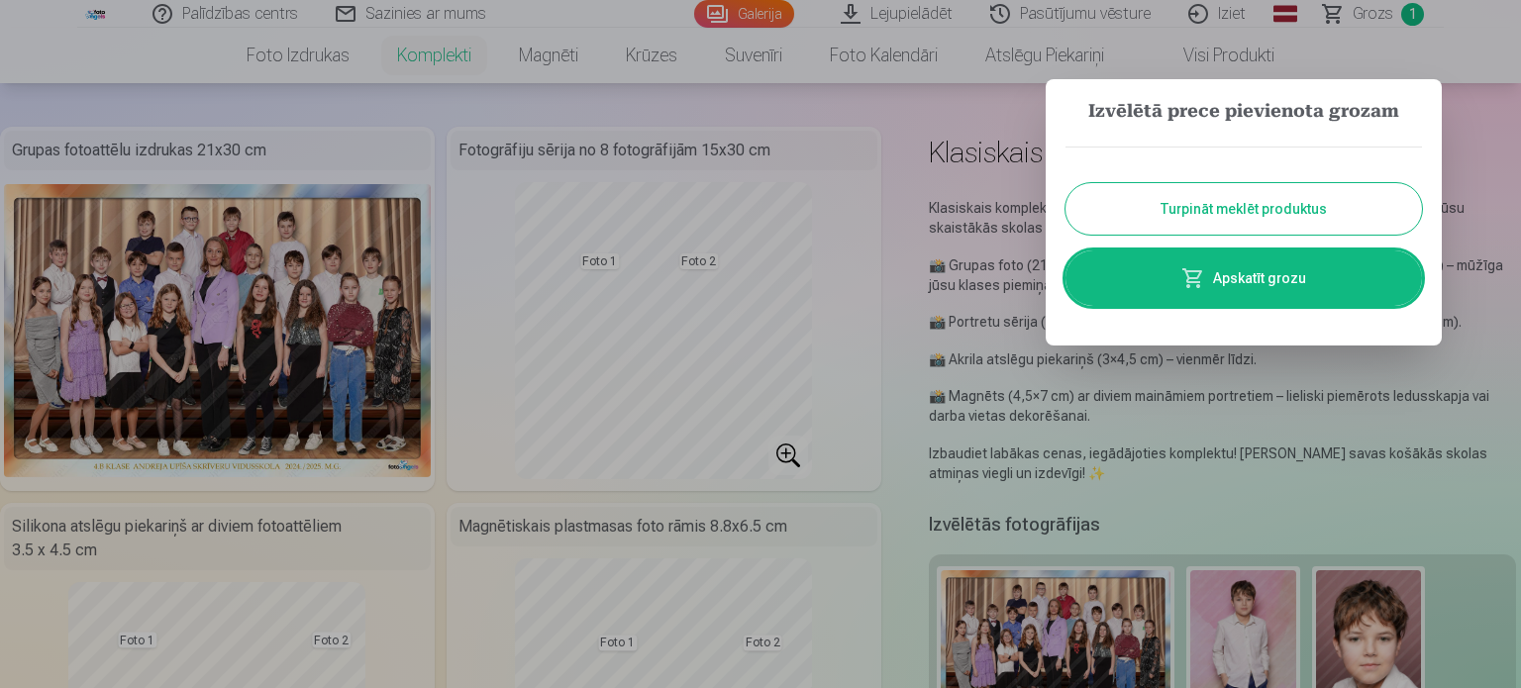
click at [1304, 214] on button "Turpināt meklēt produktus" at bounding box center [1244, 208] width 357 height 51
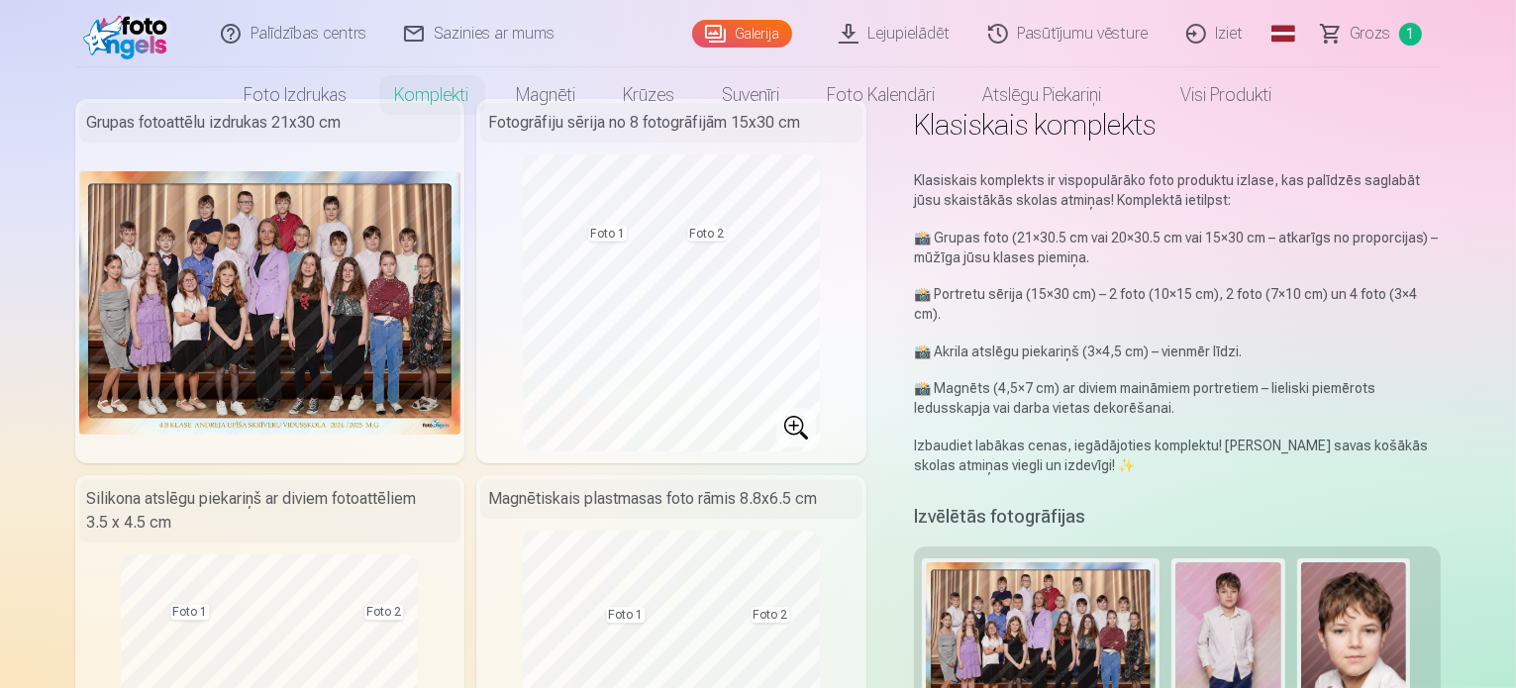
scroll to position [0, 0]
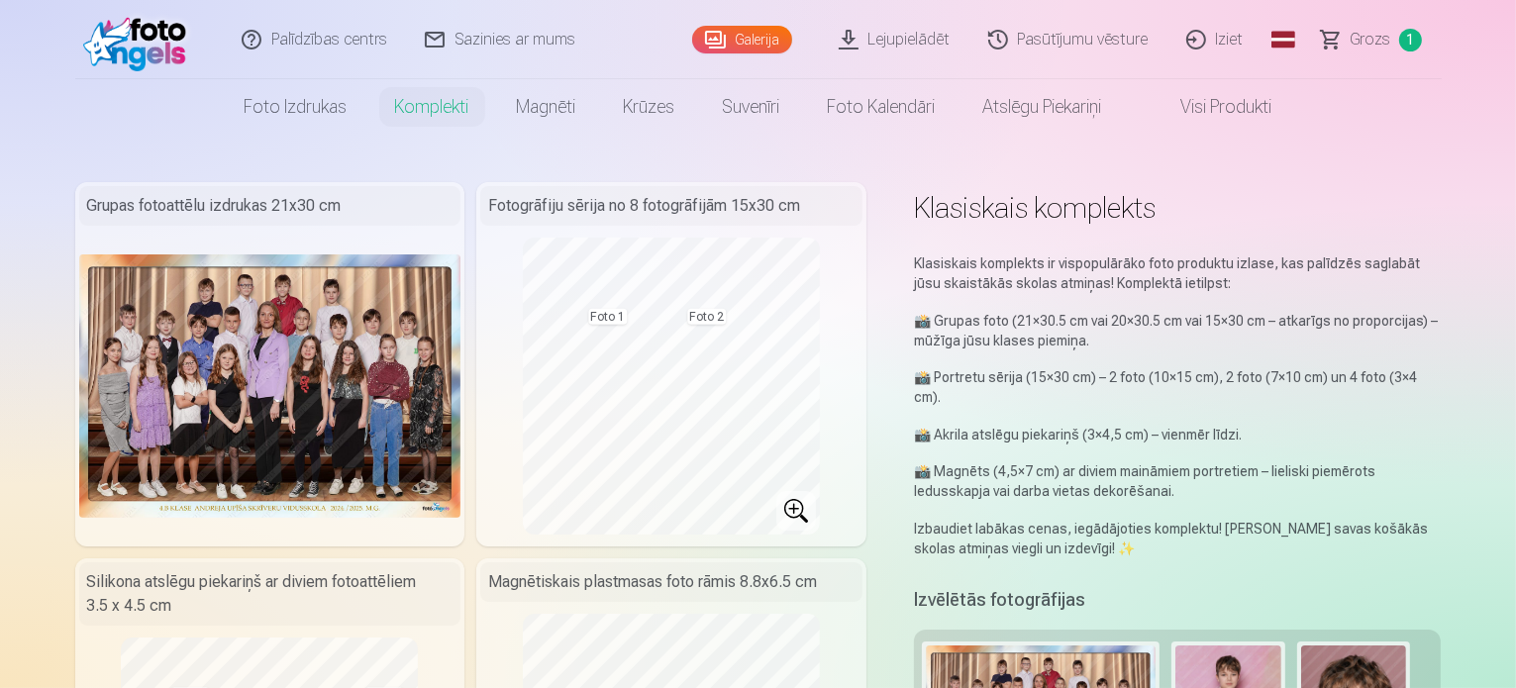
click at [1384, 43] on span "Grozs" at bounding box center [1371, 40] width 41 height 24
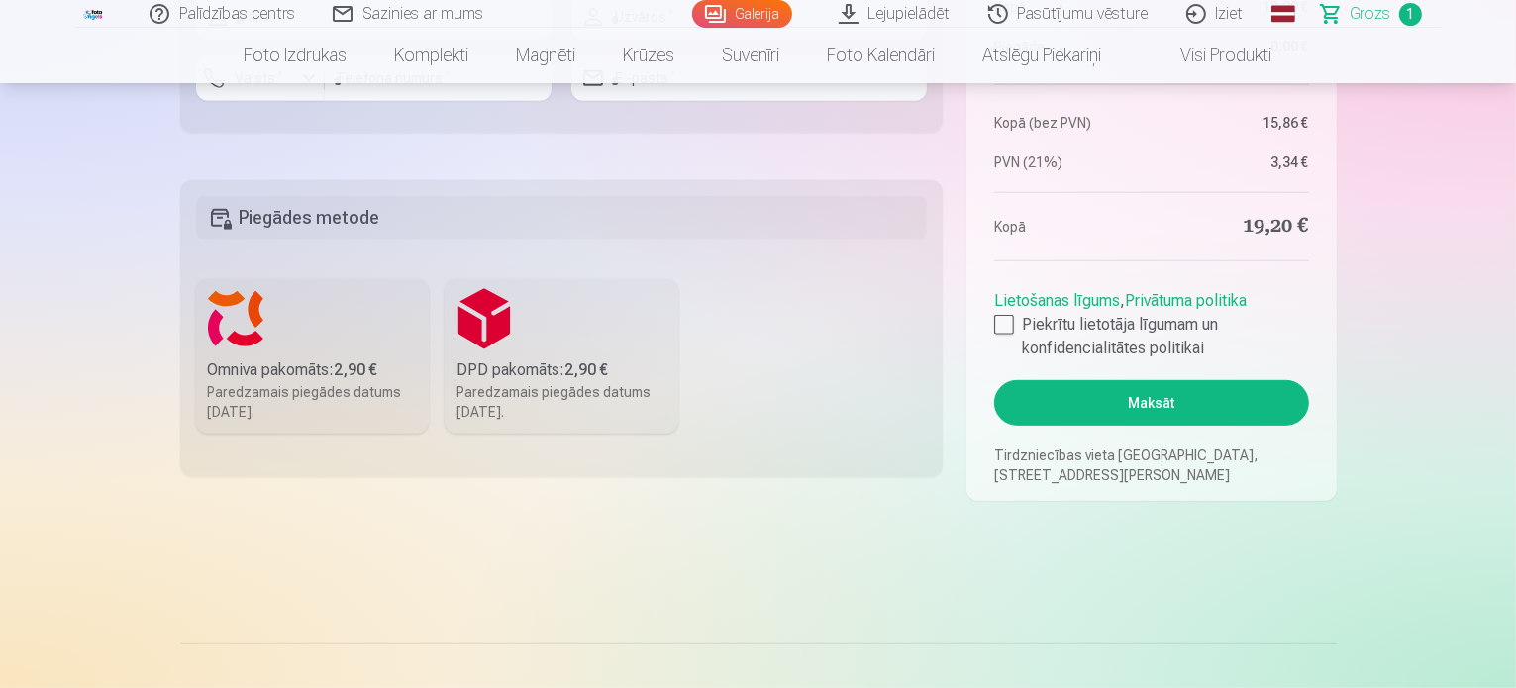
scroll to position [891, 0]
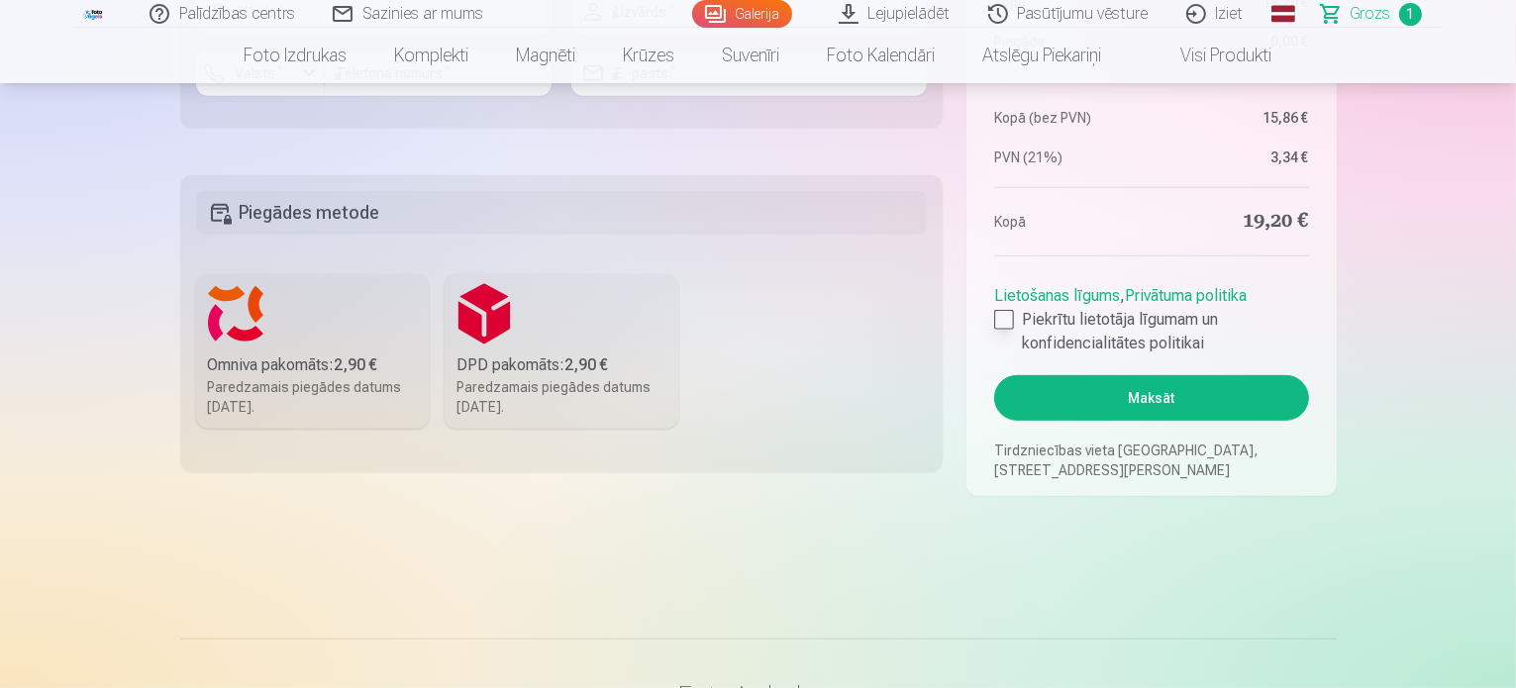
click at [1001, 321] on div at bounding box center [1004, 320] width 20 height 20
click at [1114, 399] on button "Maksāt" at bounding box center [1151, 398] width 314 height 46
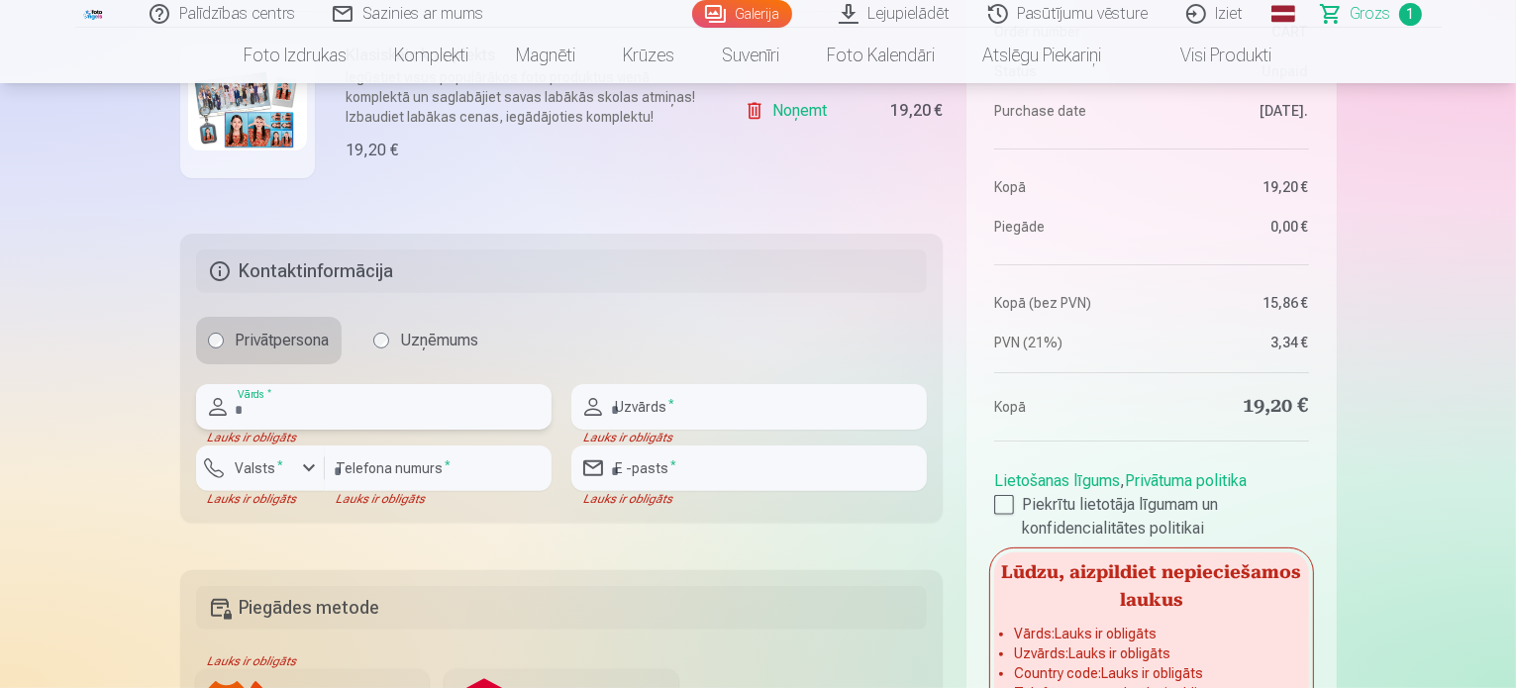
scroll to position [483, 0]
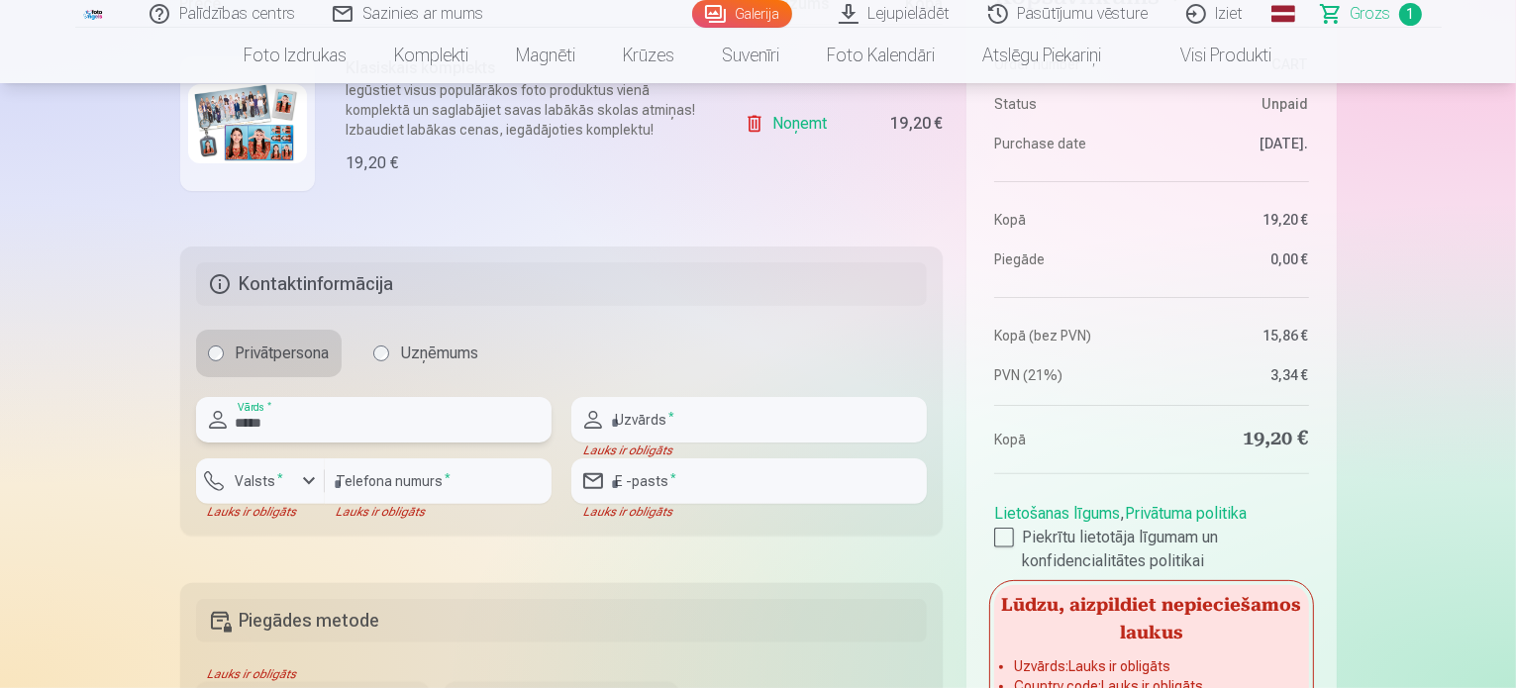
type input "*****"
click at [727, 425] on input "text" at bounding box center [749, 420] width 356 height 46
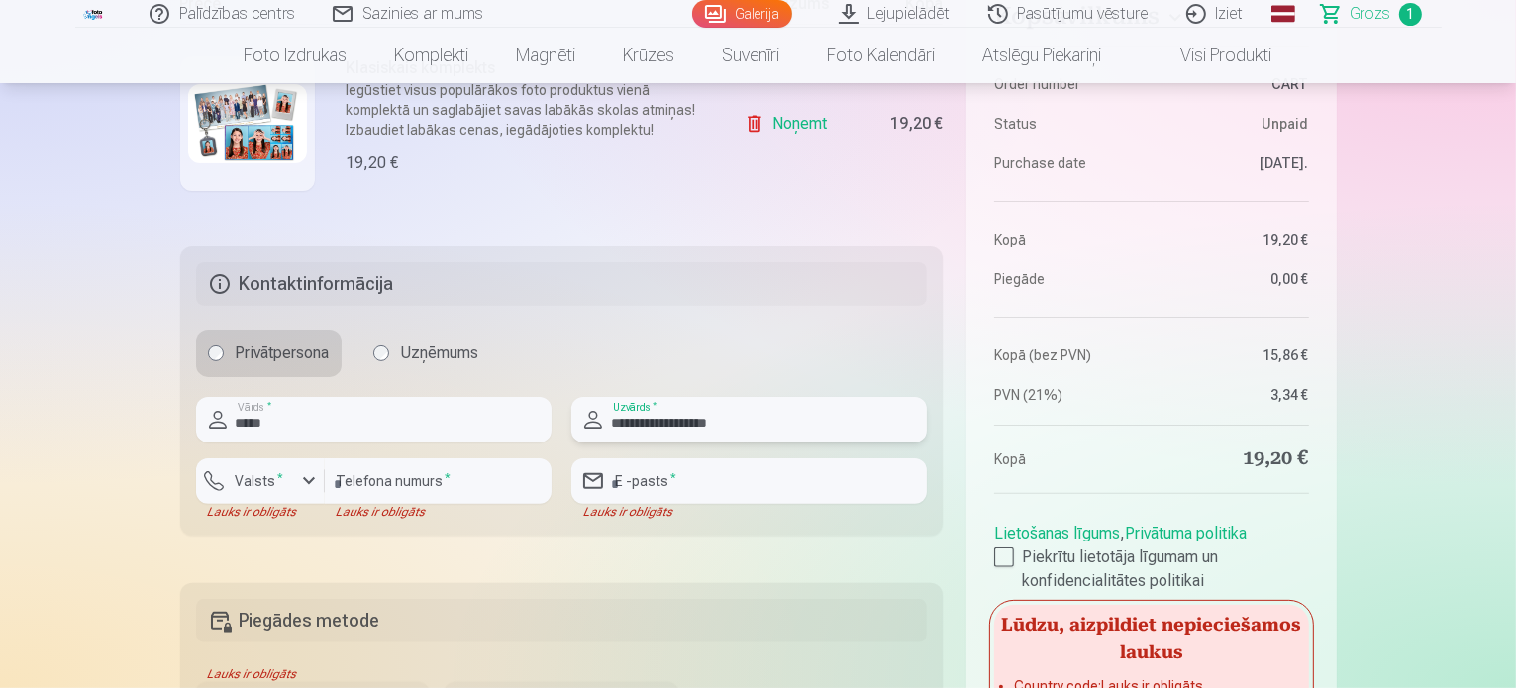
type input "**********"
click at [448, 486] on input "number" at bounding box center [438, 482] width 227 height 46
type input "********"
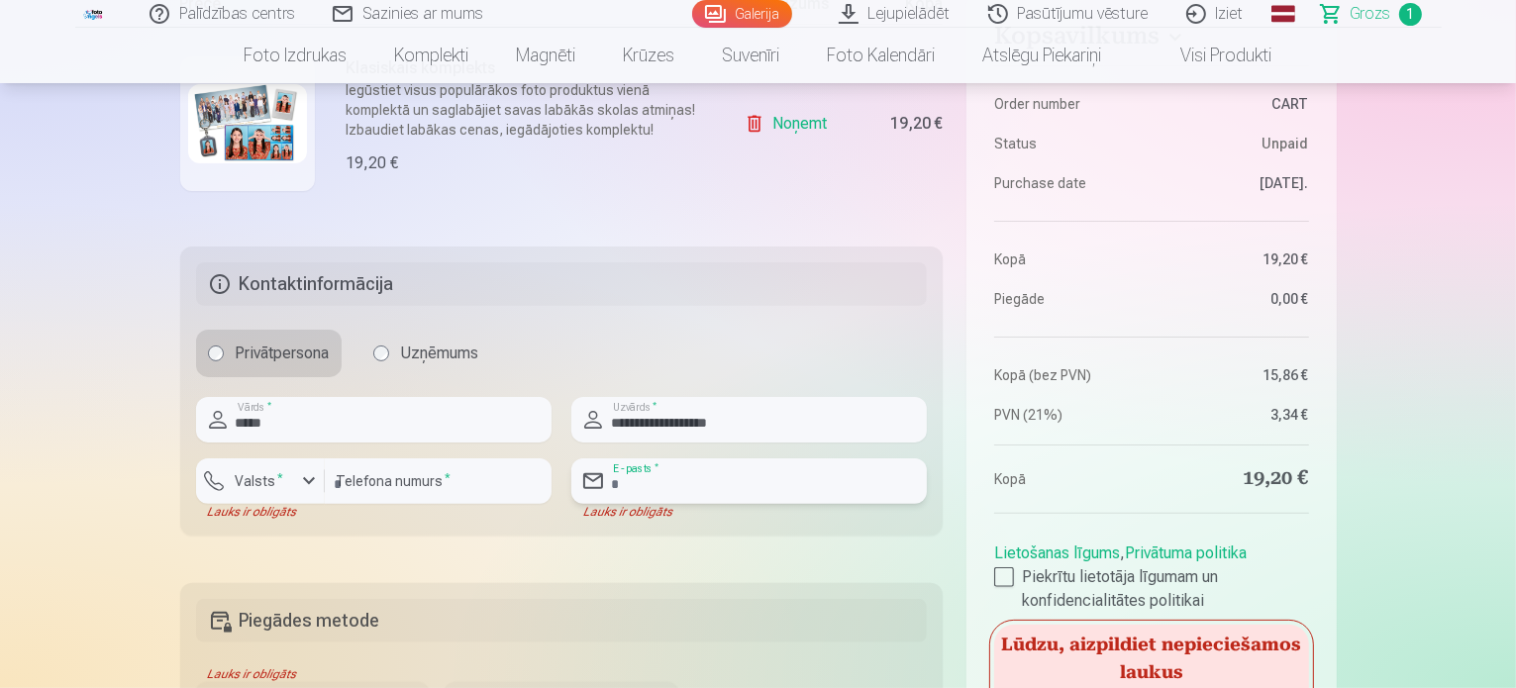
click at [666, 479] on input "email" at bounding box center [749, 482] width 356 height 46
type input "**********"
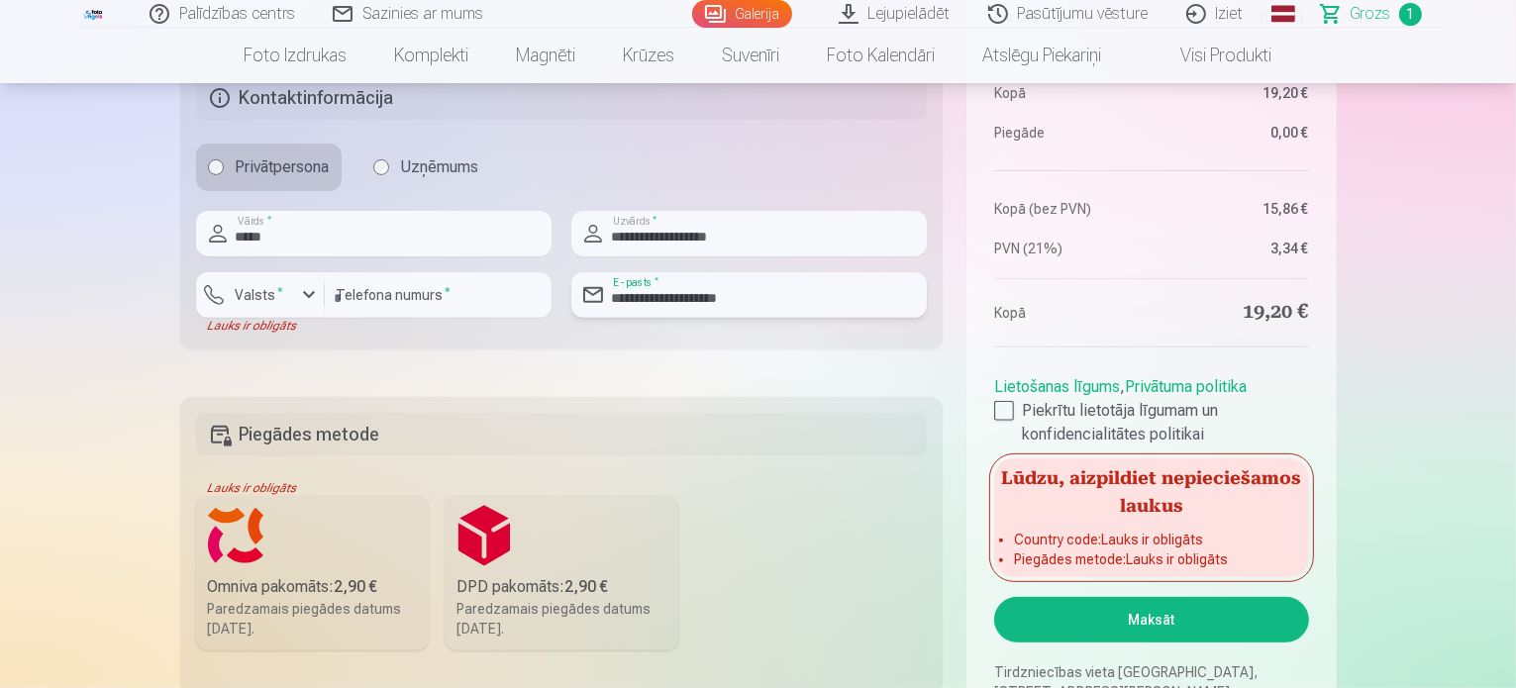
scroll to position [693, 0]
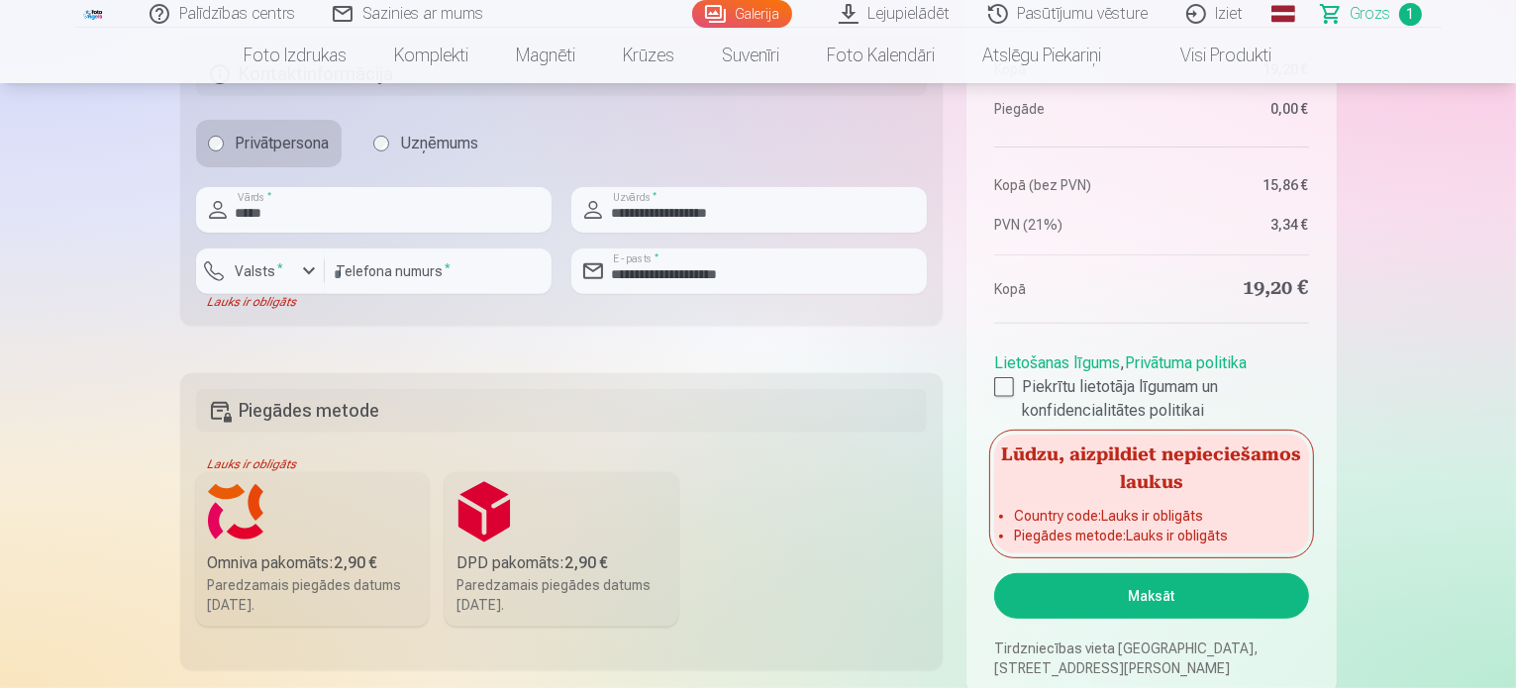
click at [239, 524] on label "Omniva pakomāts : 2,90 € Paredzamais piegādes datums [DATE]." at bounding box center [313, 549] width 234 height 154
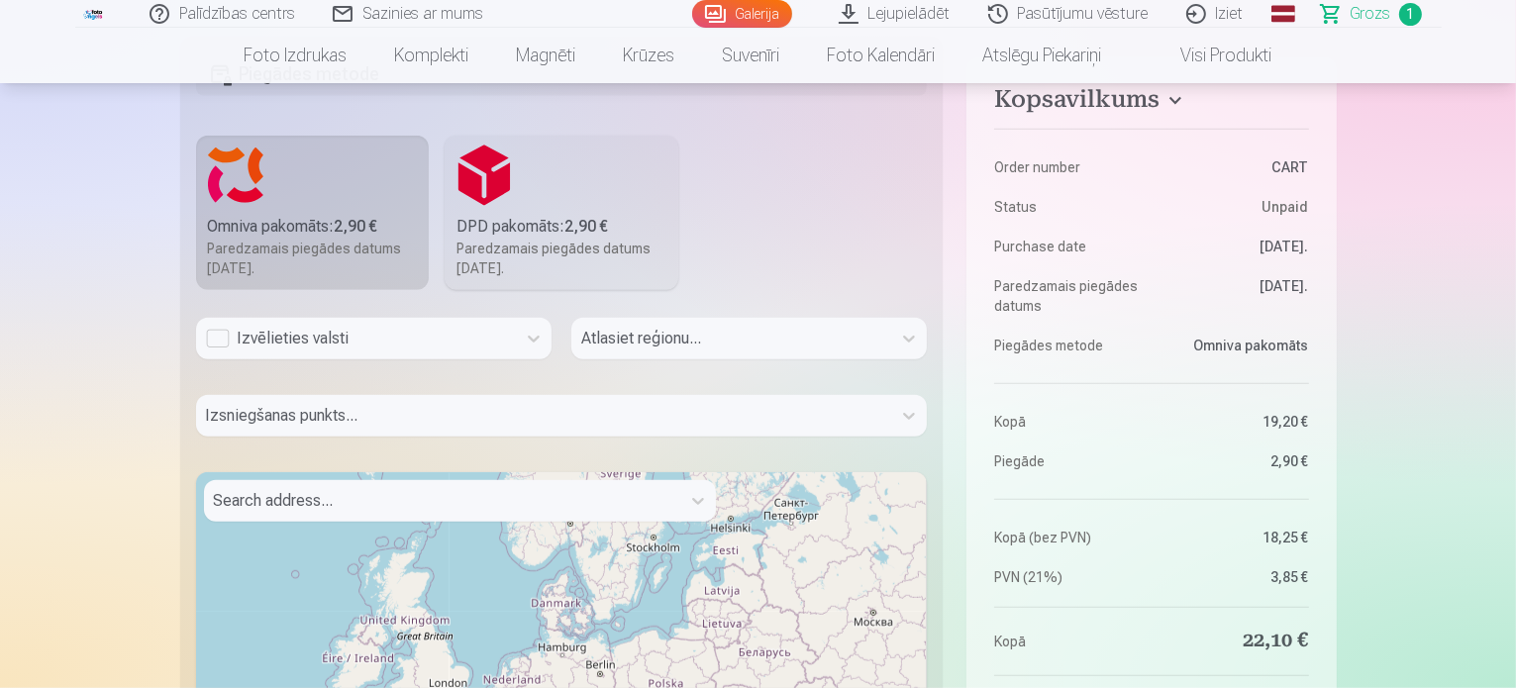
scroll to position [1089, 0]
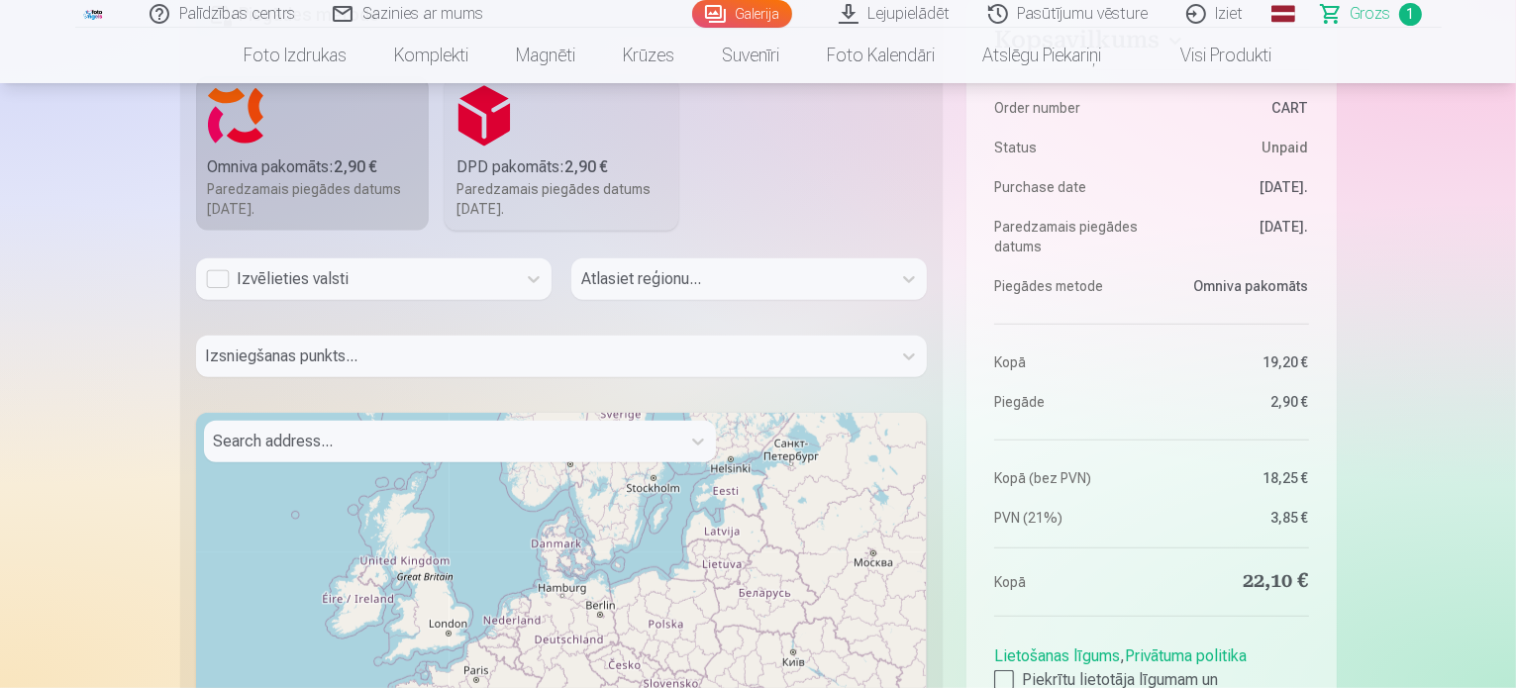
click at [216, 273] on div "Izvēlieties valsti" at bounding box center [356, 279] width 300 height 24
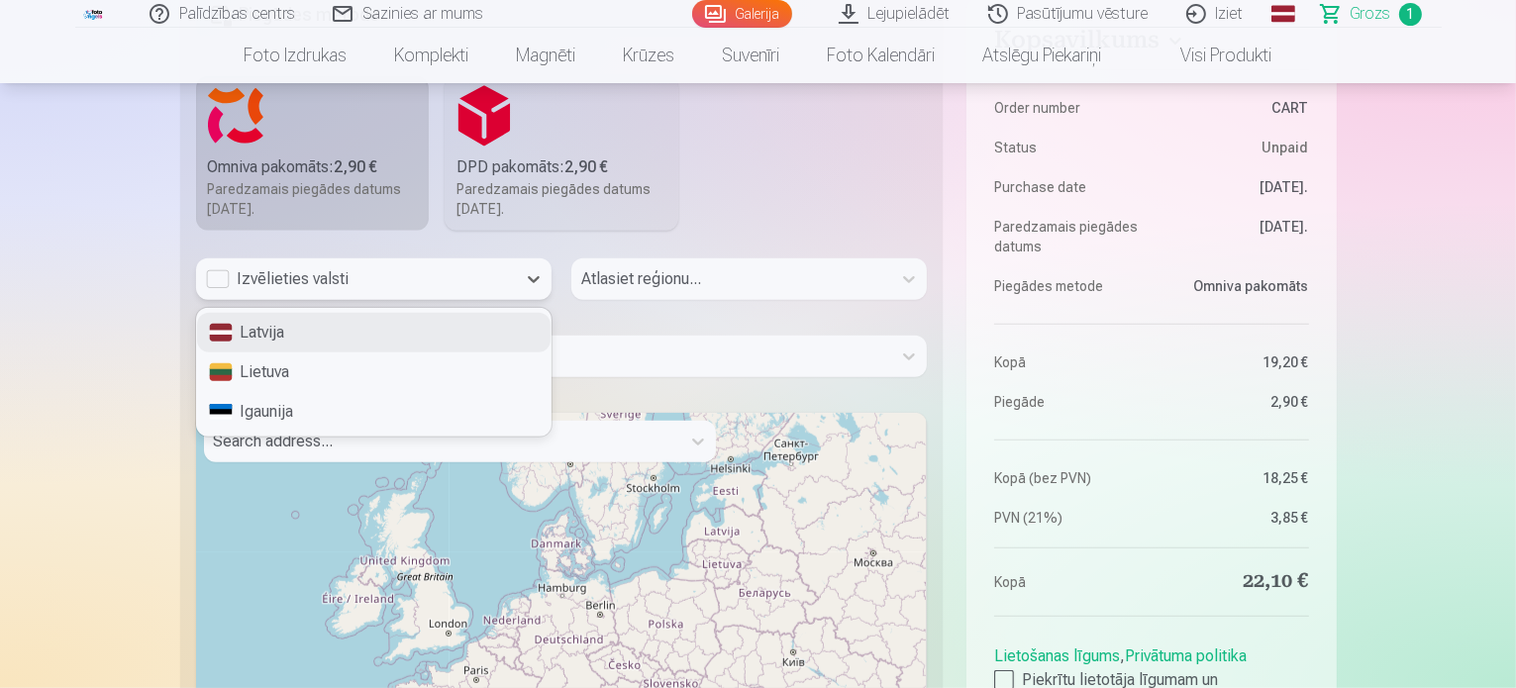
click at [279, 336] on div "Latvija" at bounding box center [374, 333] width 354 height 40
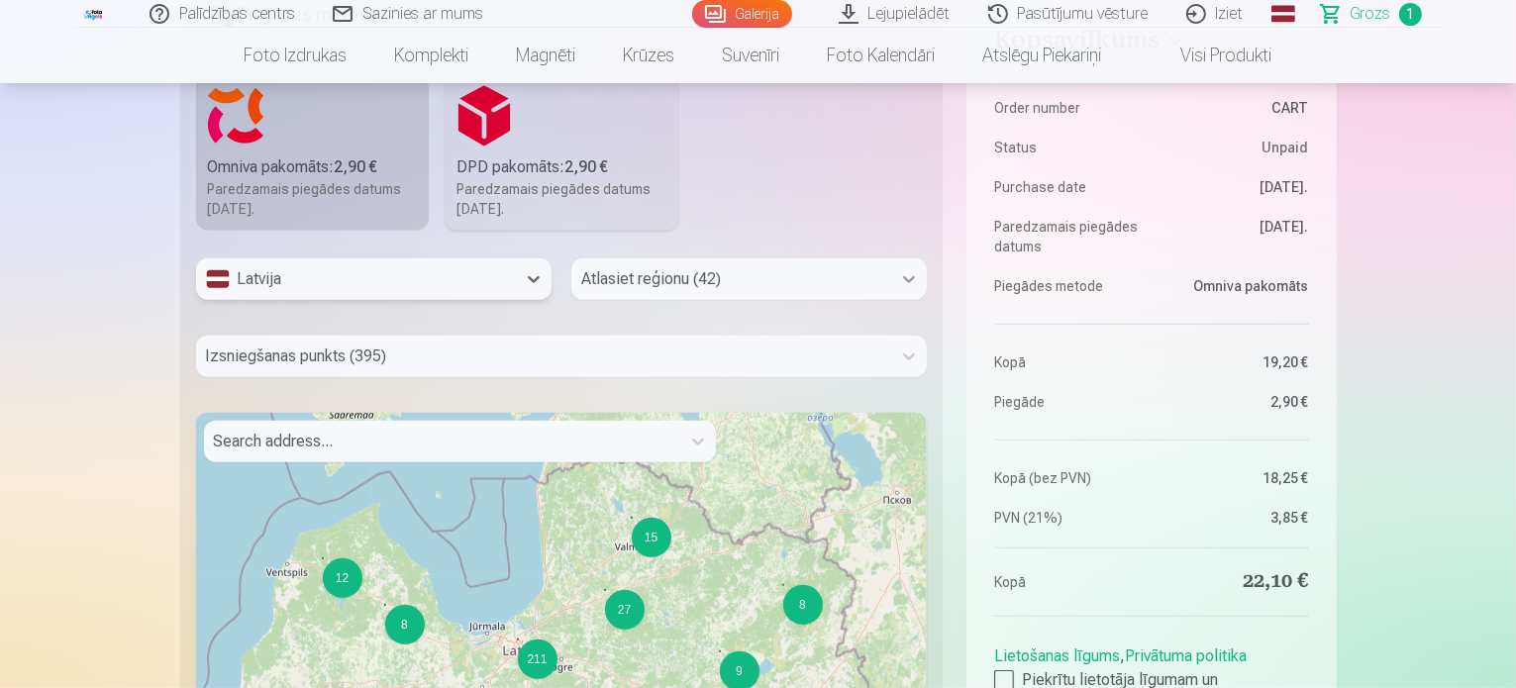
click at [903, 283] on icon at bounding box center [909, 279] width 20 height 20
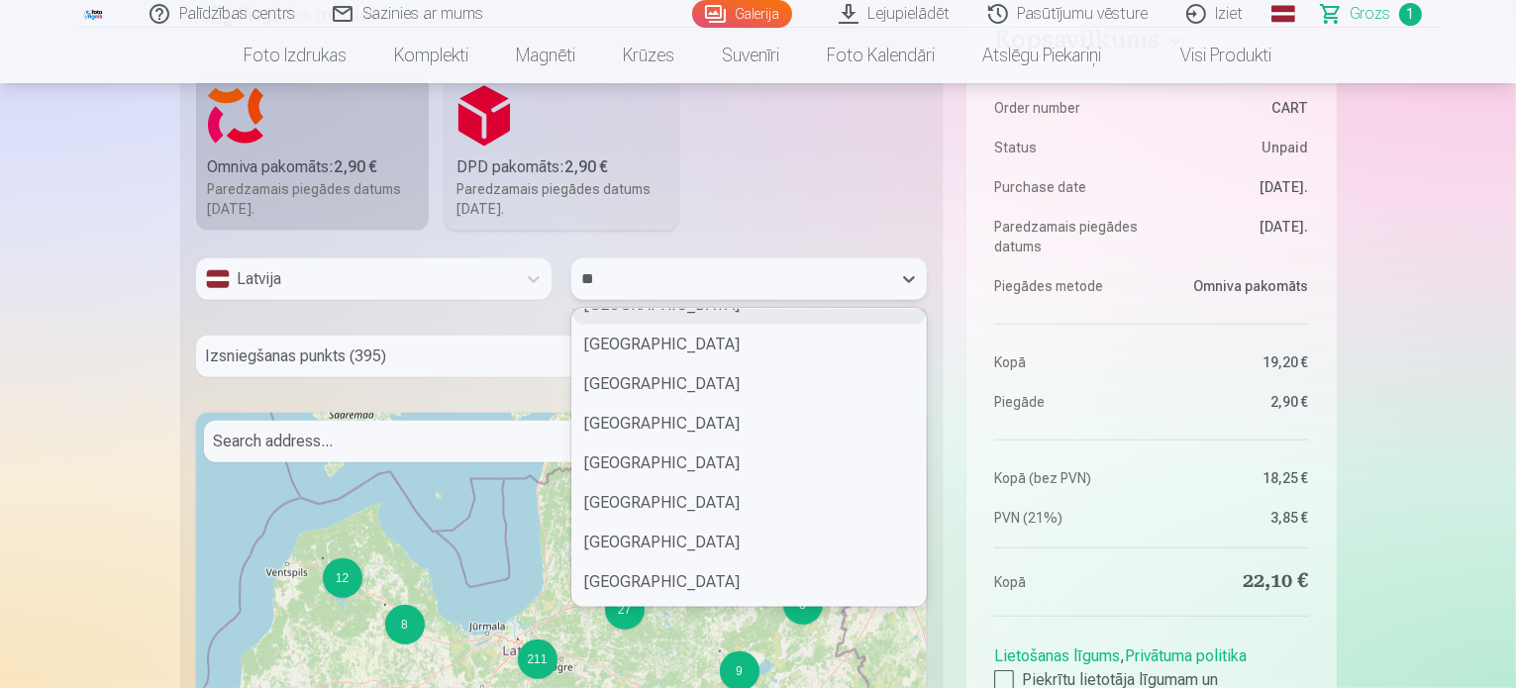
scroll to position [0, 0]
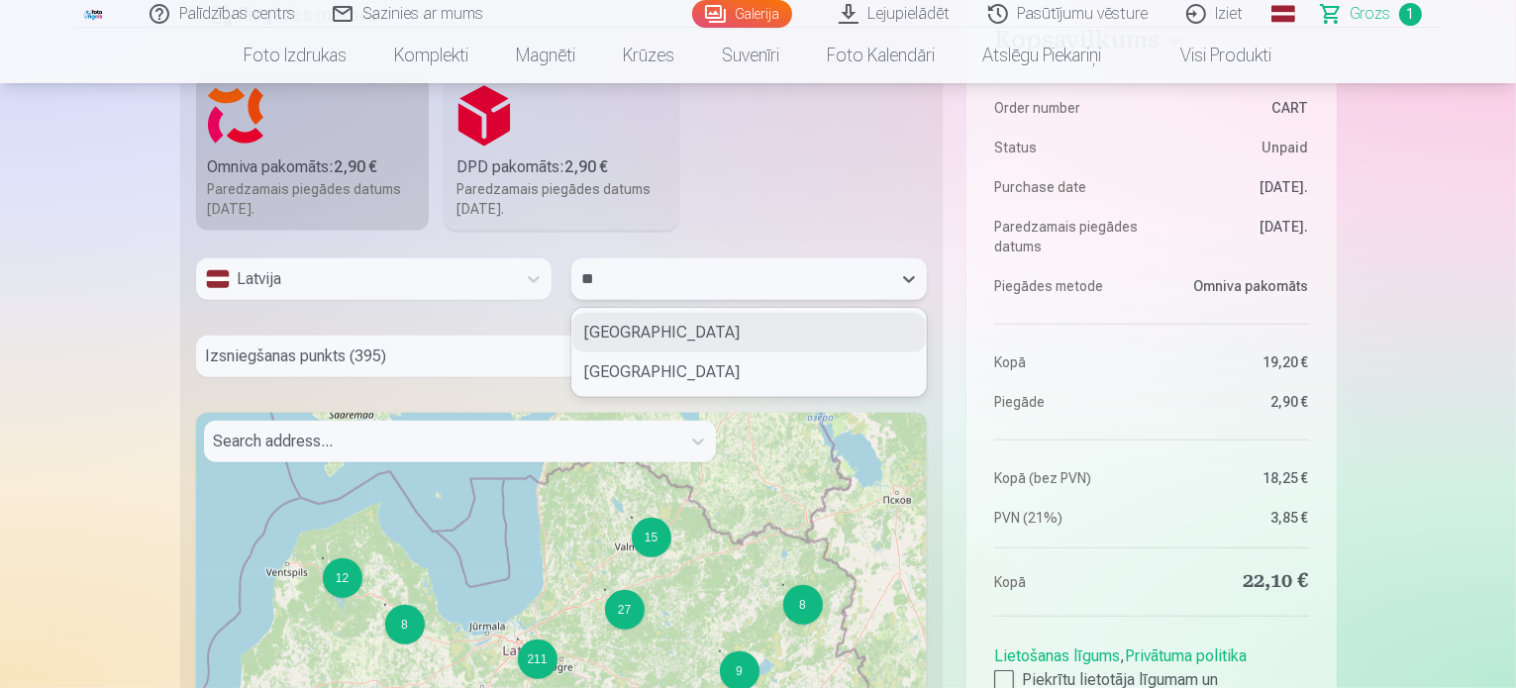
type input "***"
click at [757, 340] on div "[GEOGRAPHIC_DATA]" at bounding box center [749, 333] width 354 height 40
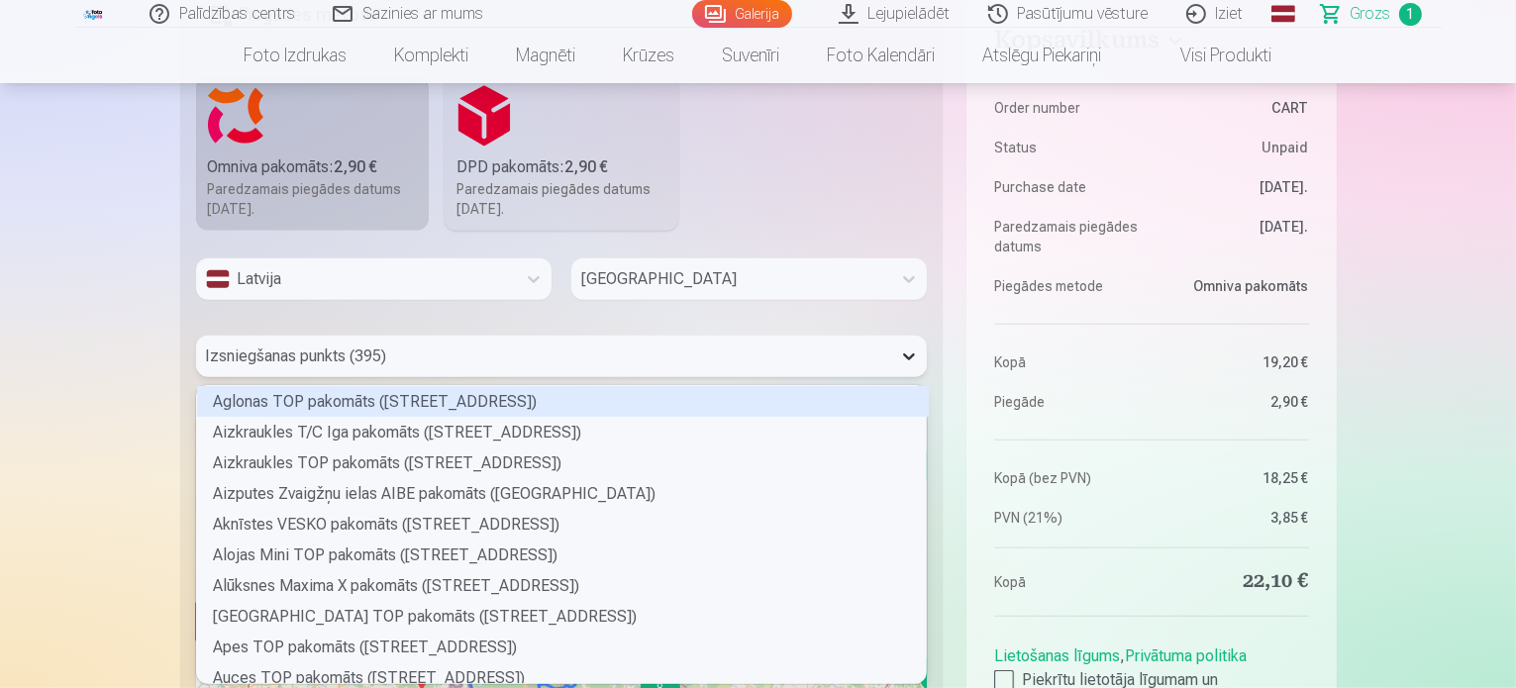
click at [915, 357] on icon at bounding box center [909, 357] width 20 height 20
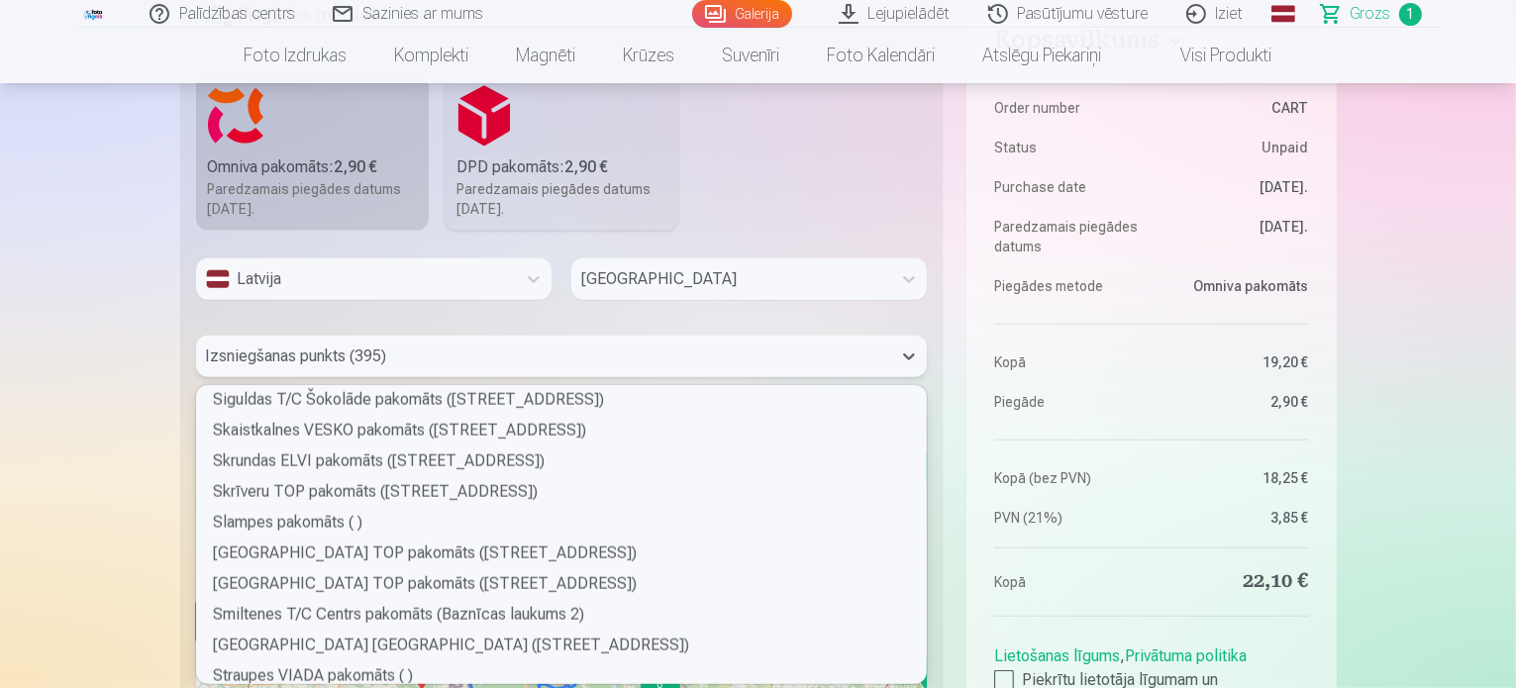
scroll to position [10102, 0]
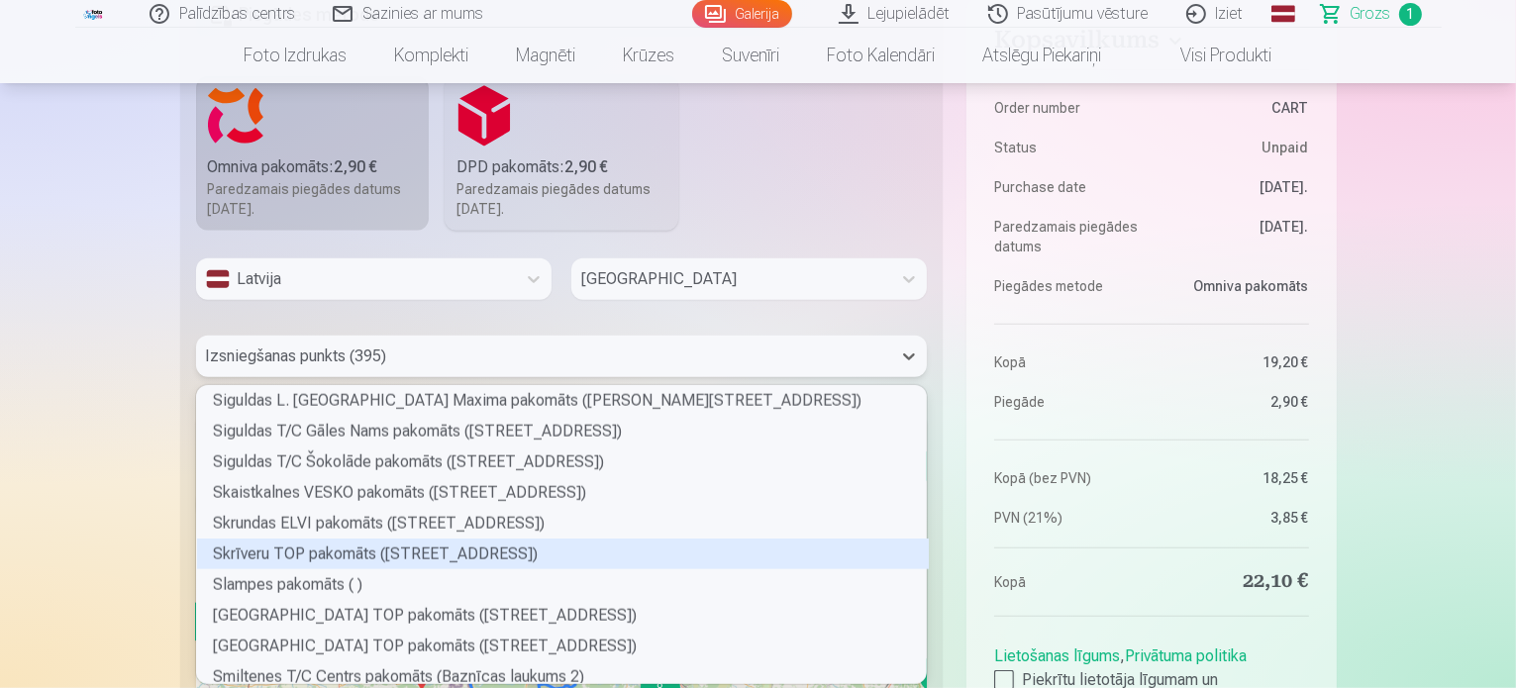
click at [403, 558] on div "Skrīveru TOP pakomāts ([STREET_ADDRESS])" at bounding box center [563, 554] width 732 height 31
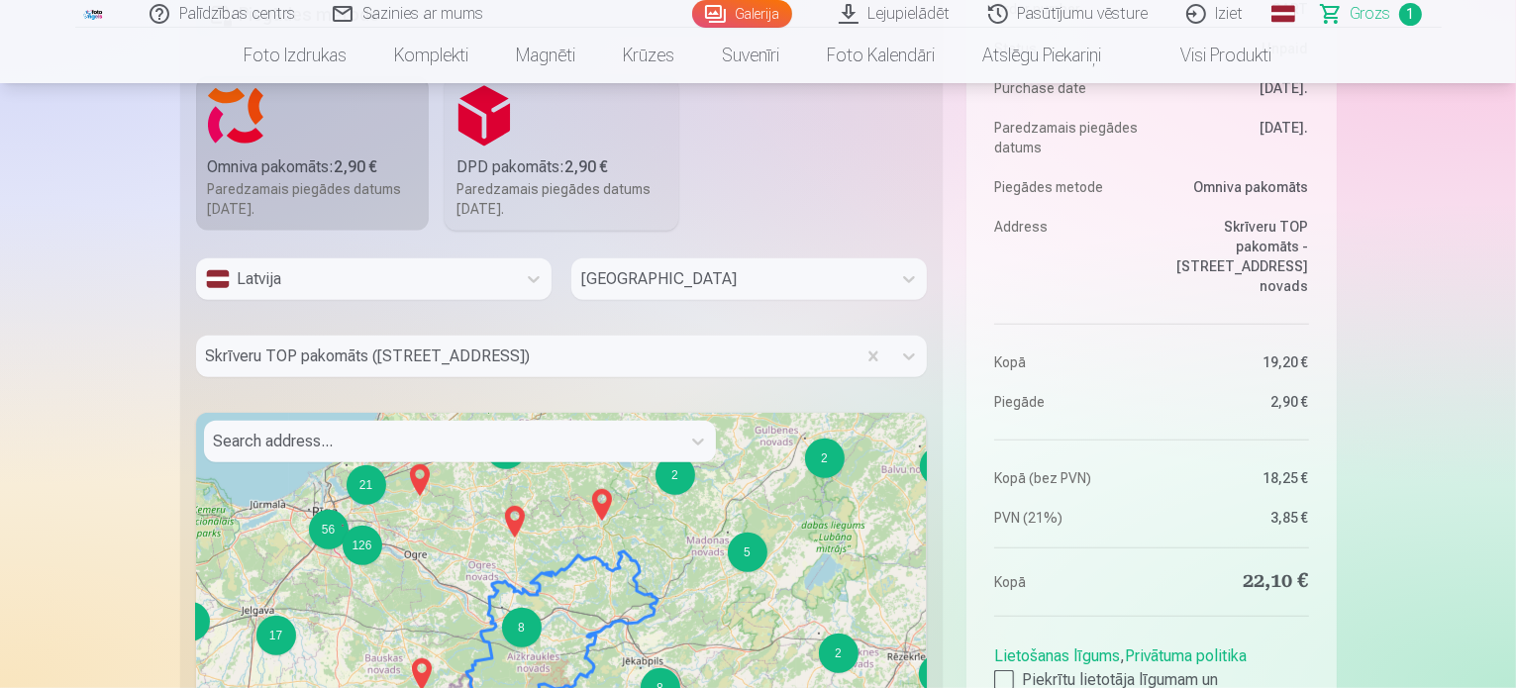
scroll to position [1287, 0]
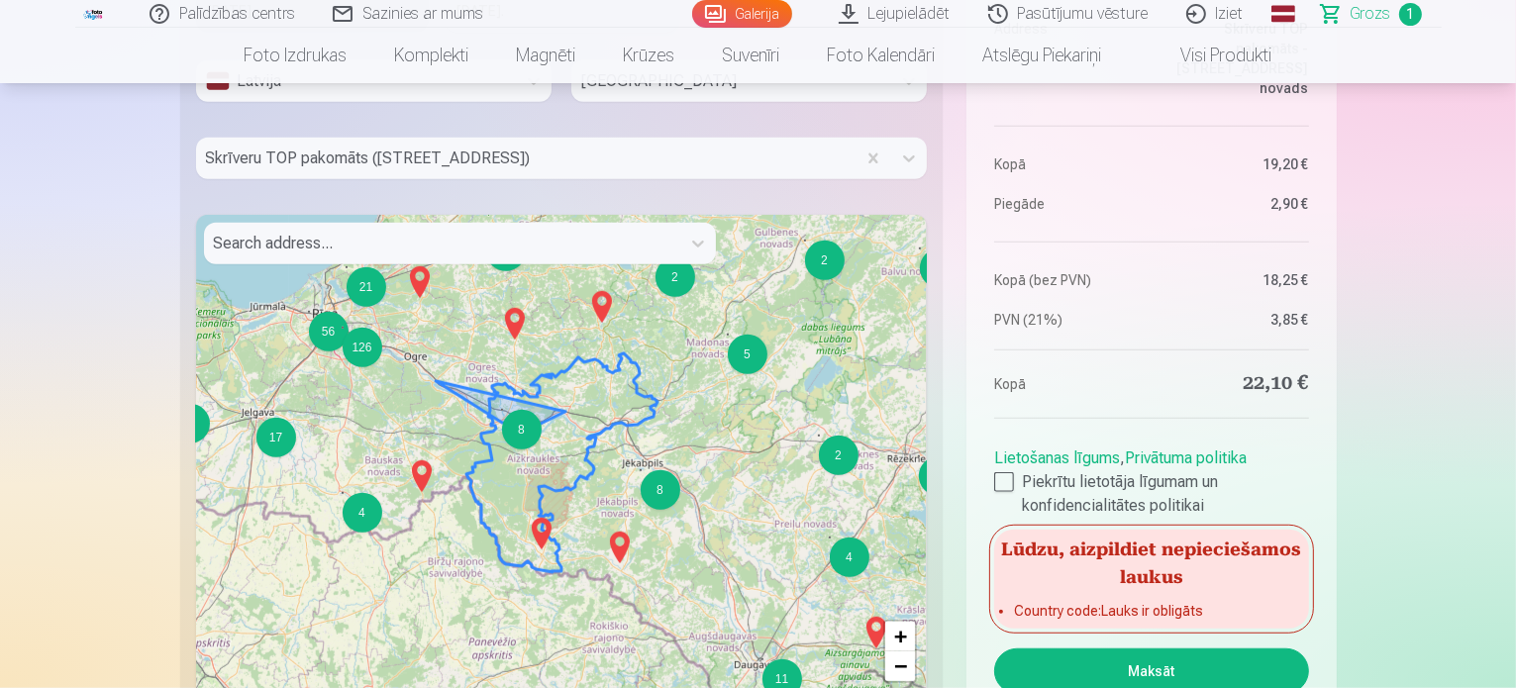
click at [521, 435] on div "8" at bounding box center [522, 430] width 40 height 40
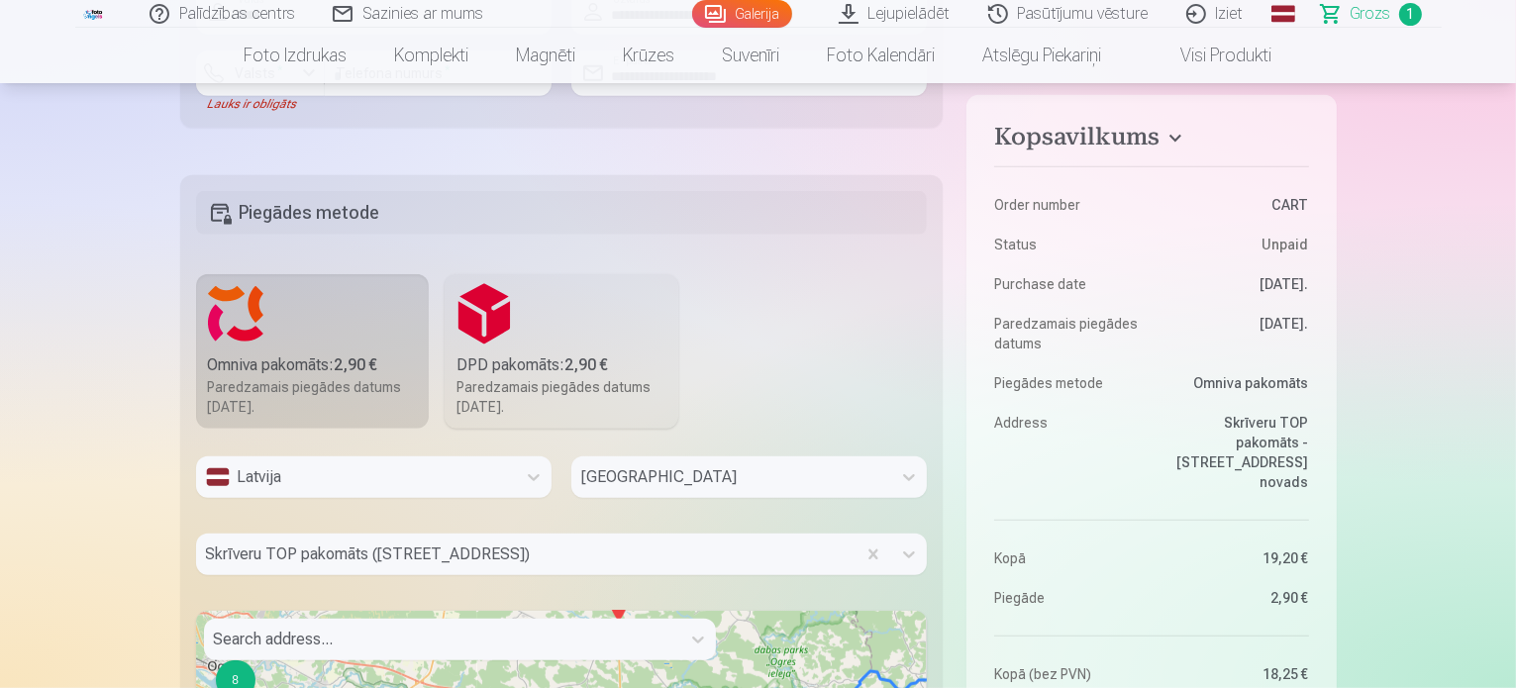
scroll to position [1387, 0]
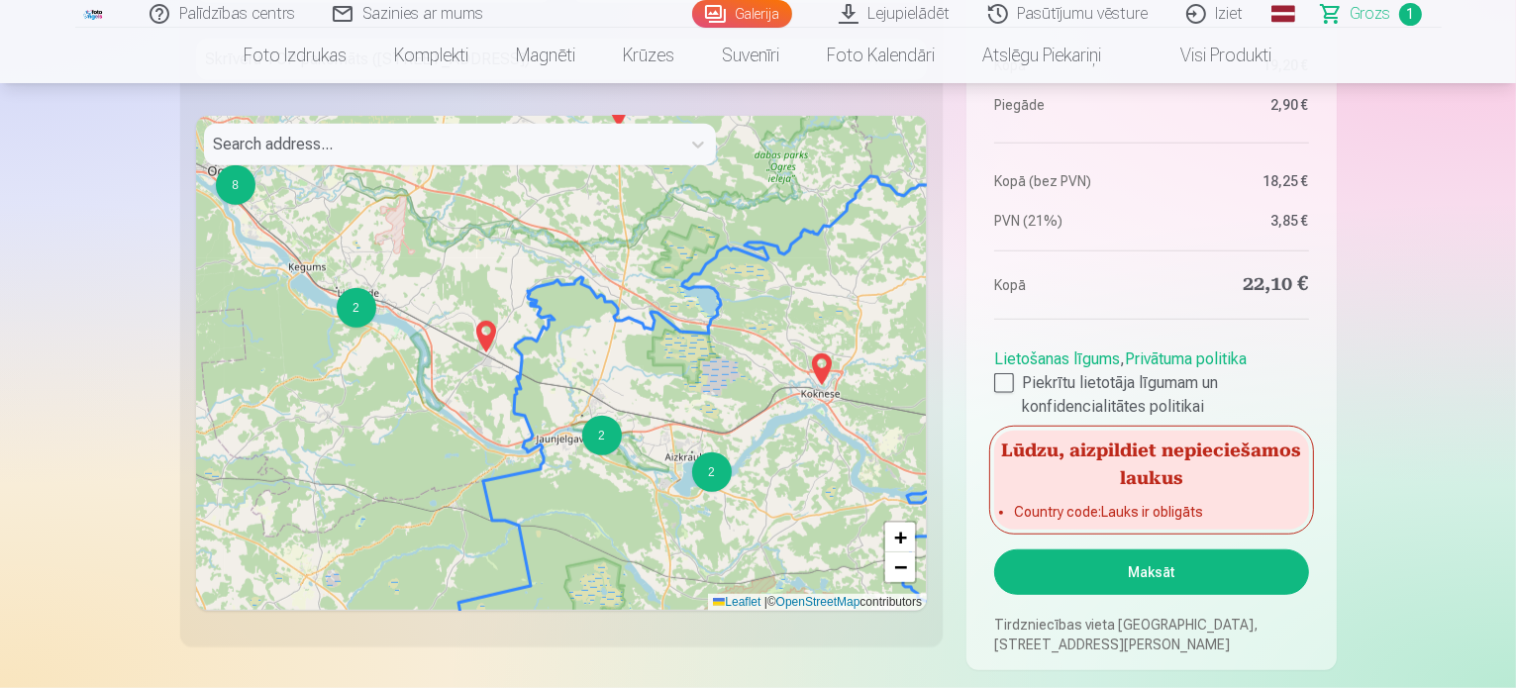
click at [1173, 575] on button "Maksāt" at bounding box center [1151, 573] width 314 height 46
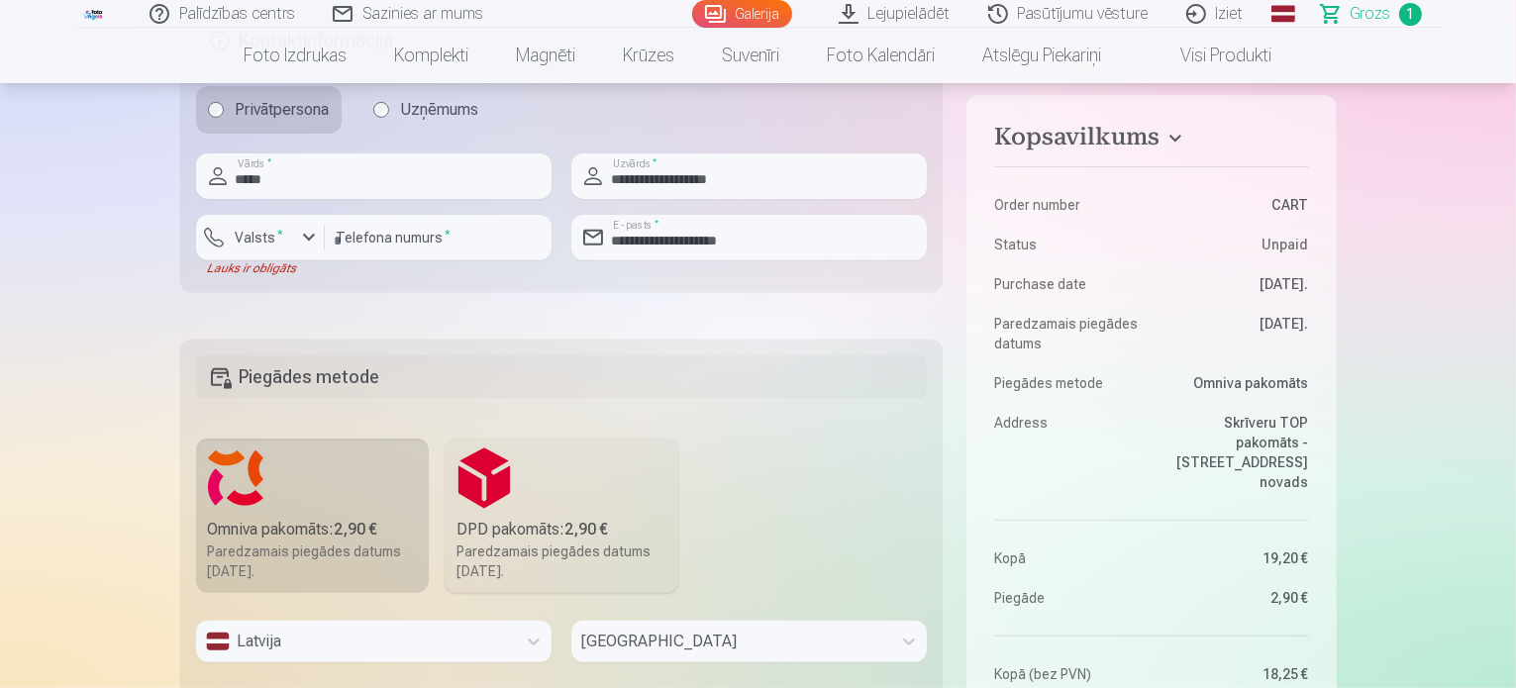
scroll to position [693, 0]
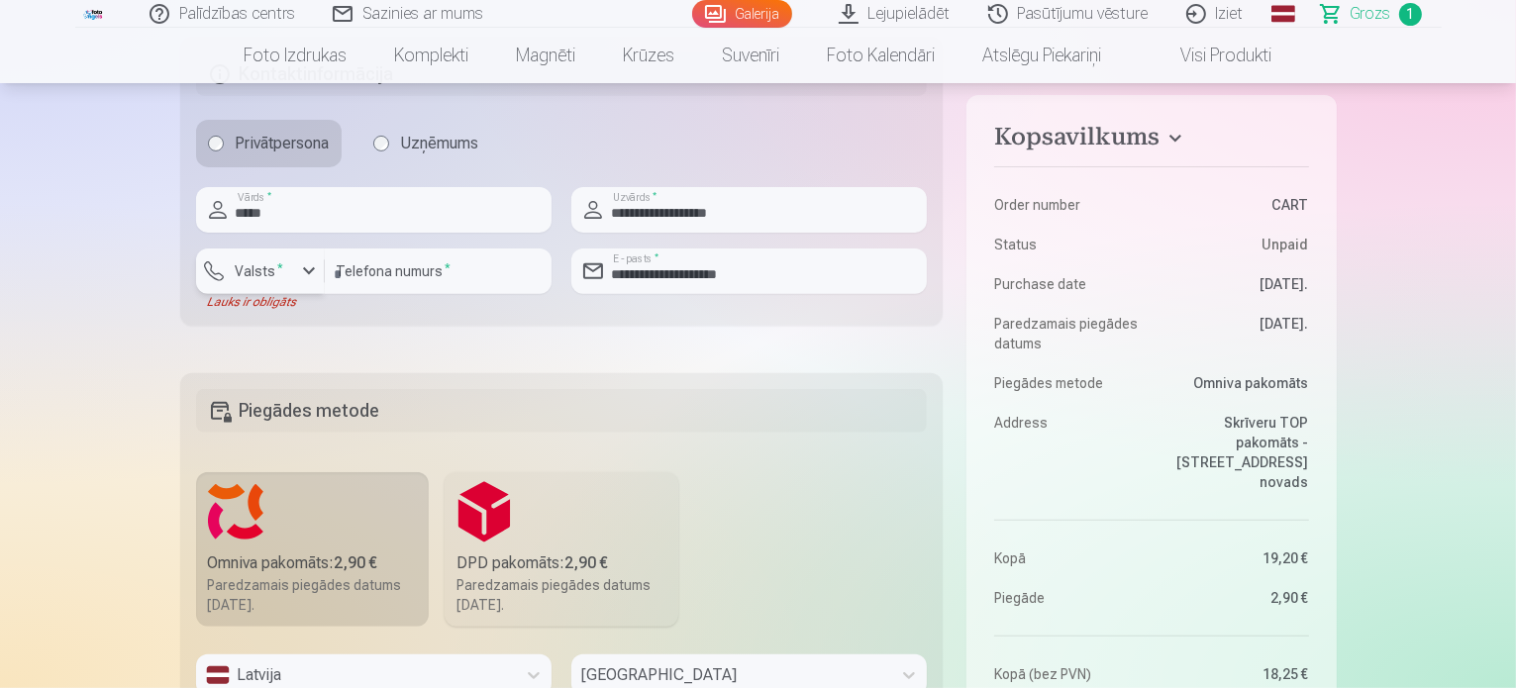
click at [310, 269] on div "button" at bounding box center [309, 271] width 24 height 24
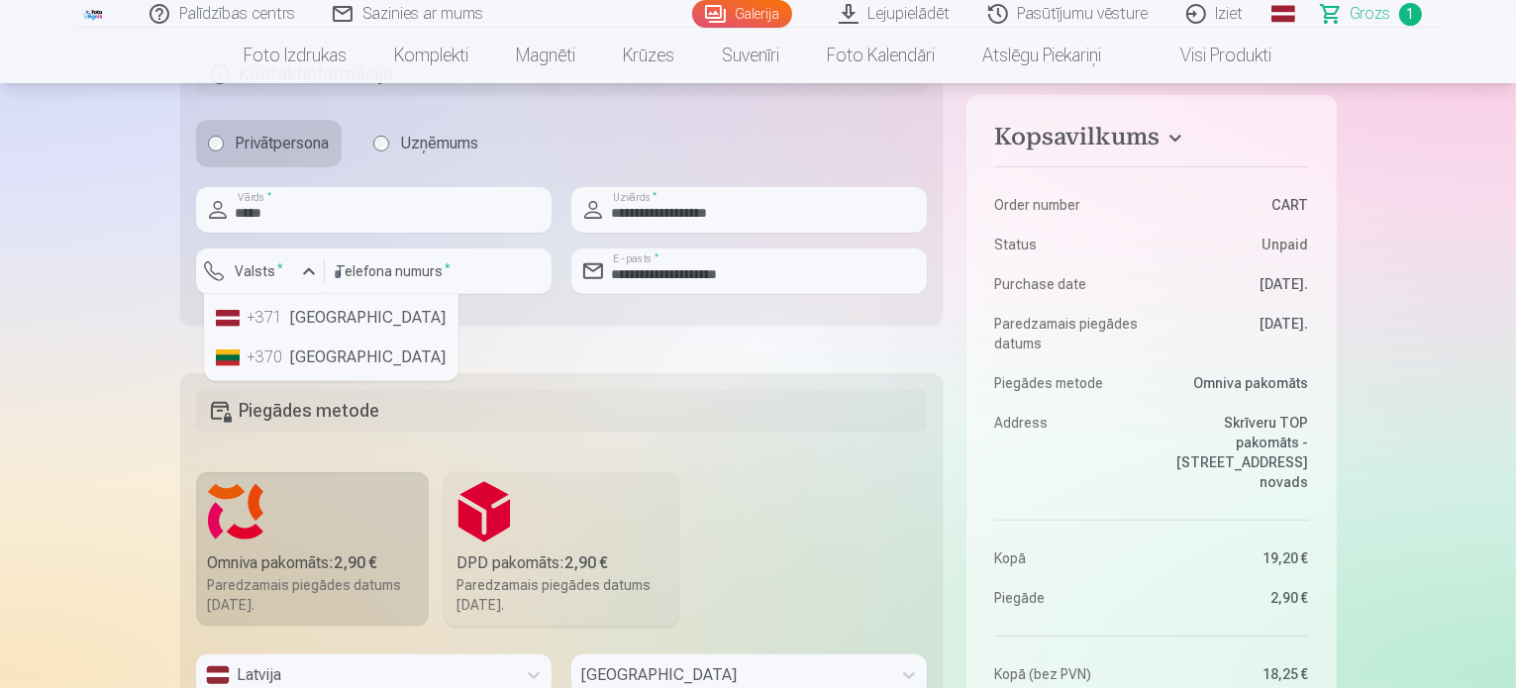
click at [309, 316] on li "+371 [GEOGRAPHIC_DATA]" at bounding box center [331, 318] width 247 height 40
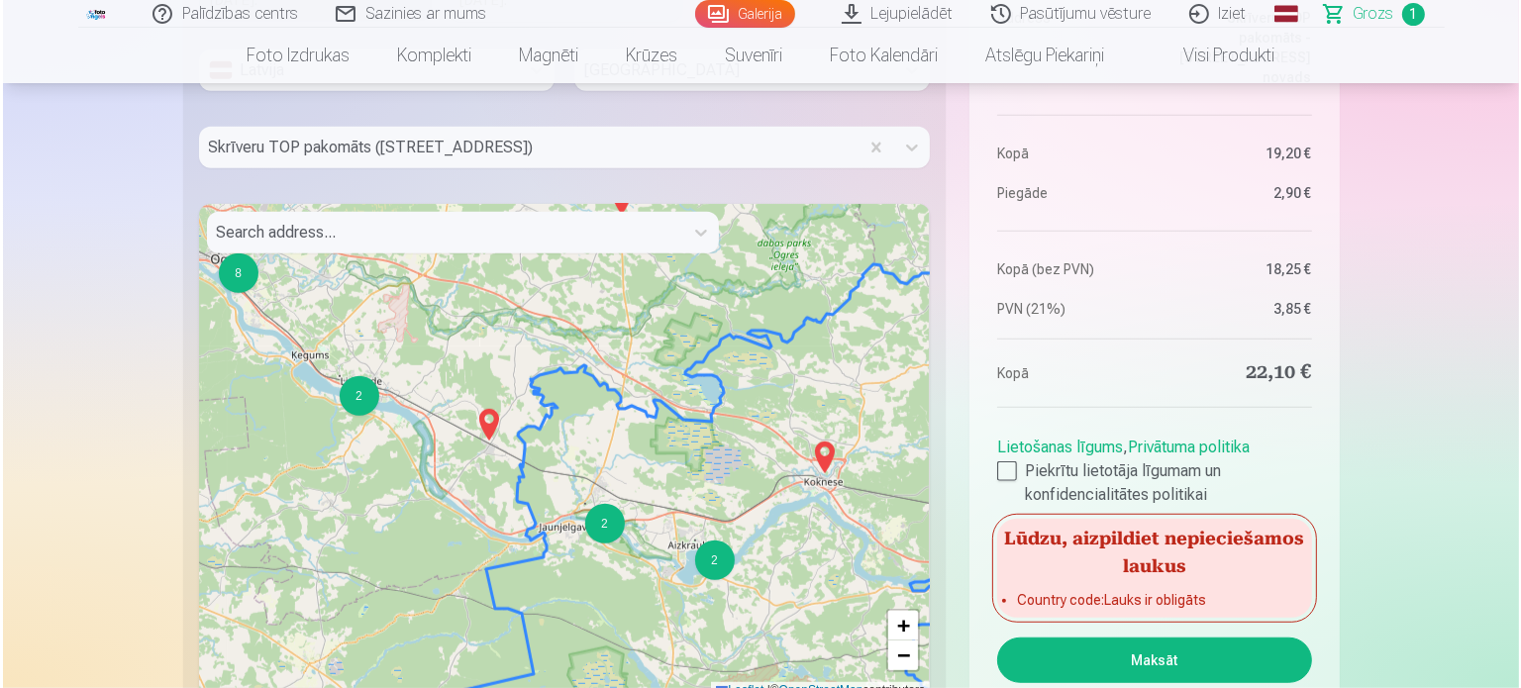
scroll to position [1486, 0]
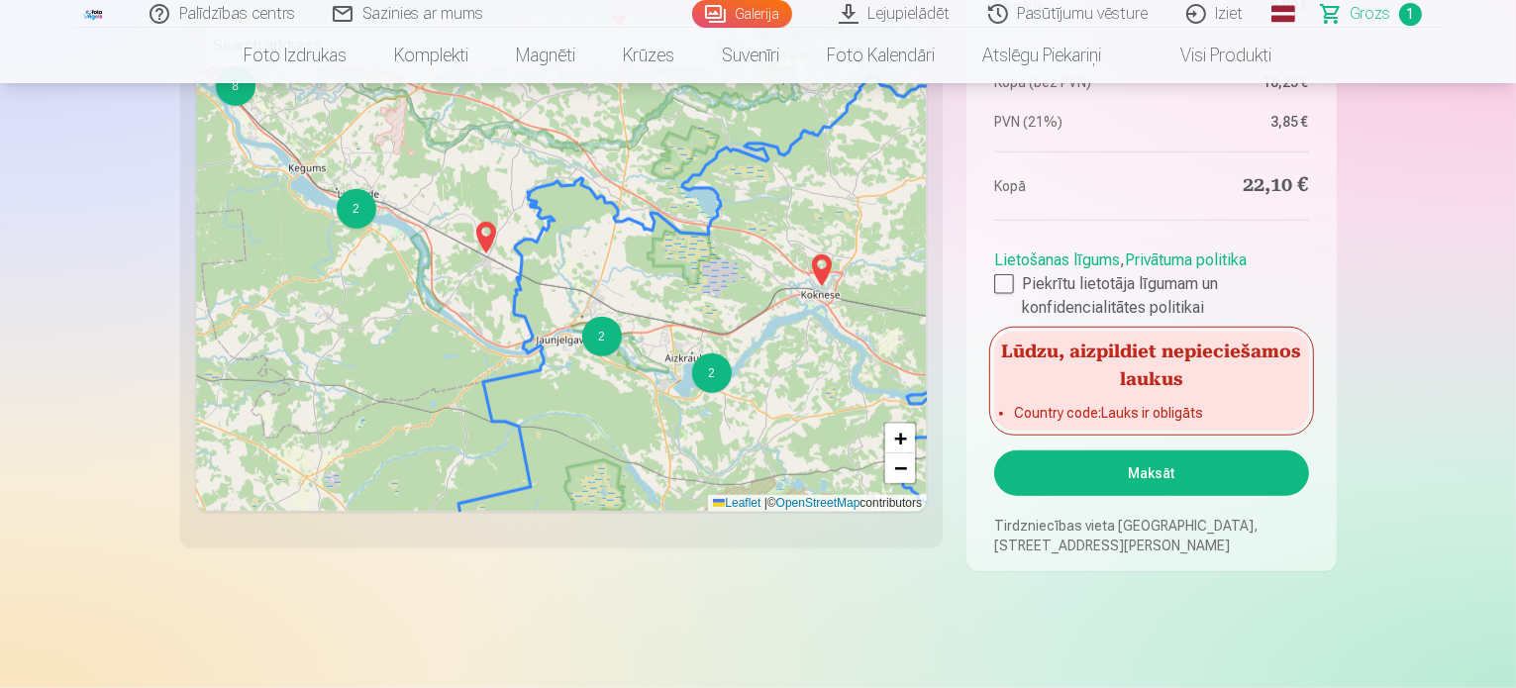
click at [1124, 472] on button "Maksāt" at bounding box center [1151, 474] width 314 height 46
